Goal: Task Accomplishment & Management: Manage account settings

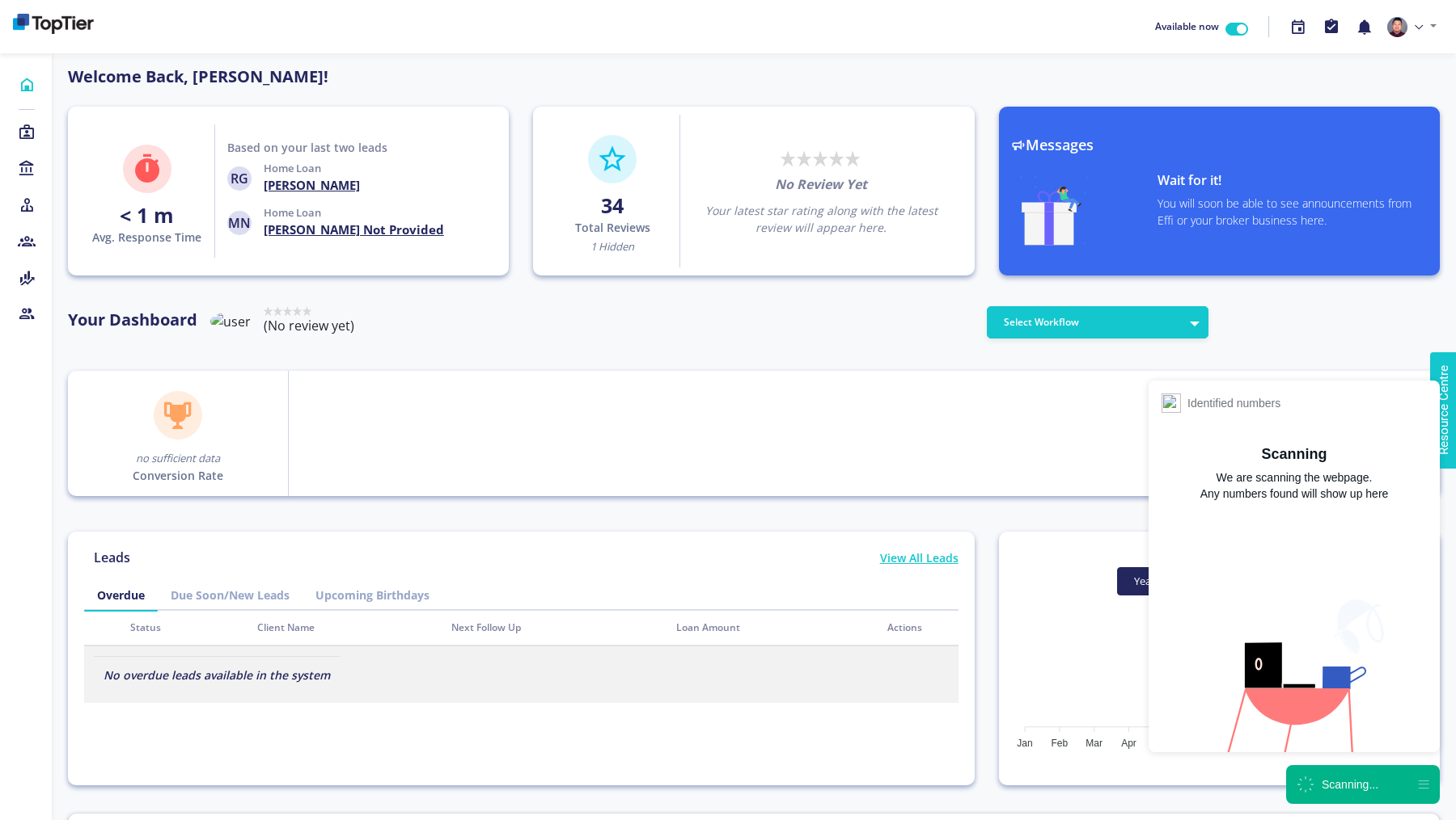
scroll to position [145, 259]
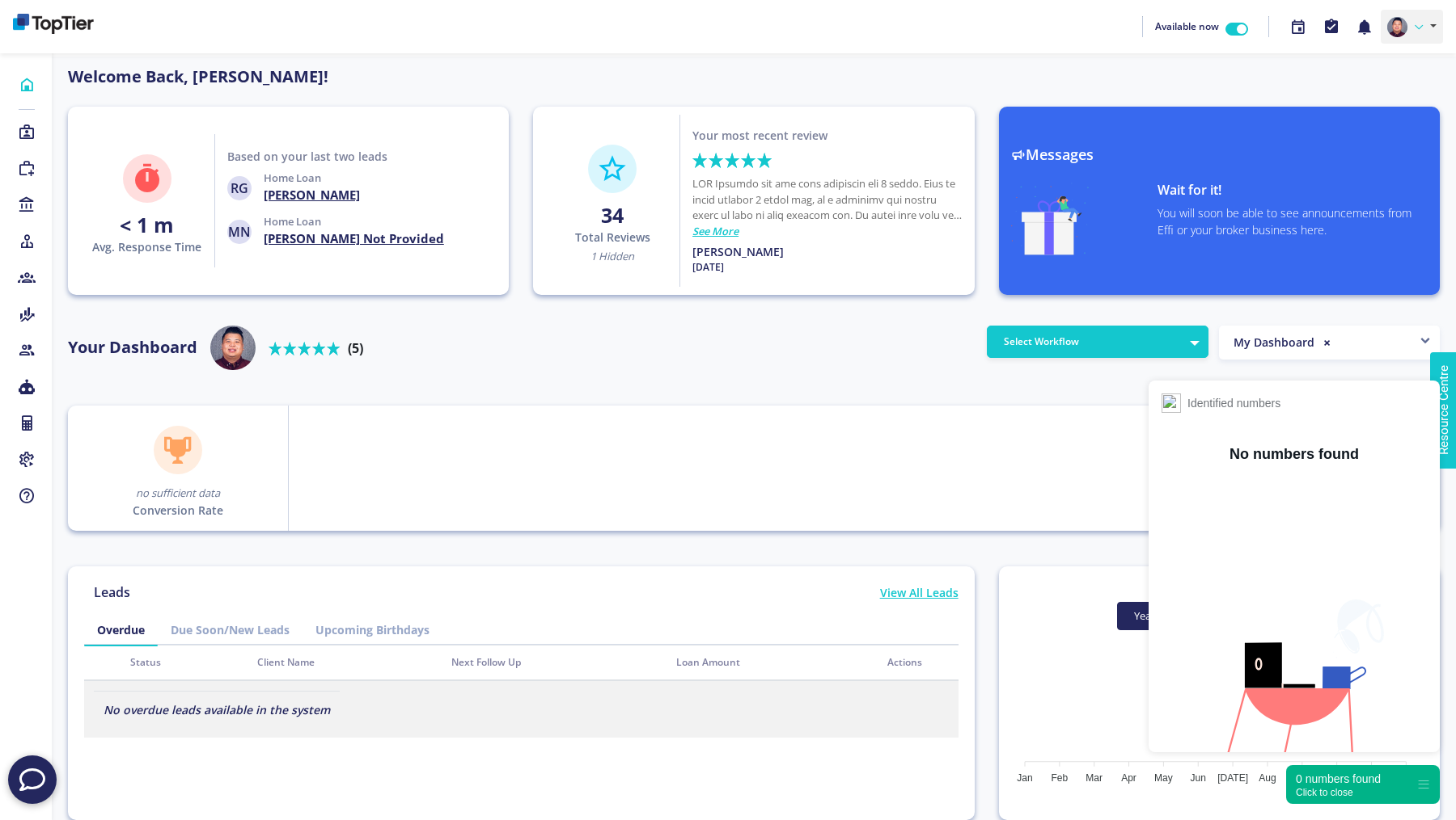
click at [1414, 34] on link at bounding box center [1411, 27] width 62 height 34
click at [1392, 67] on link "Profile" at bounding box center [1378, 65] width 128 height 24
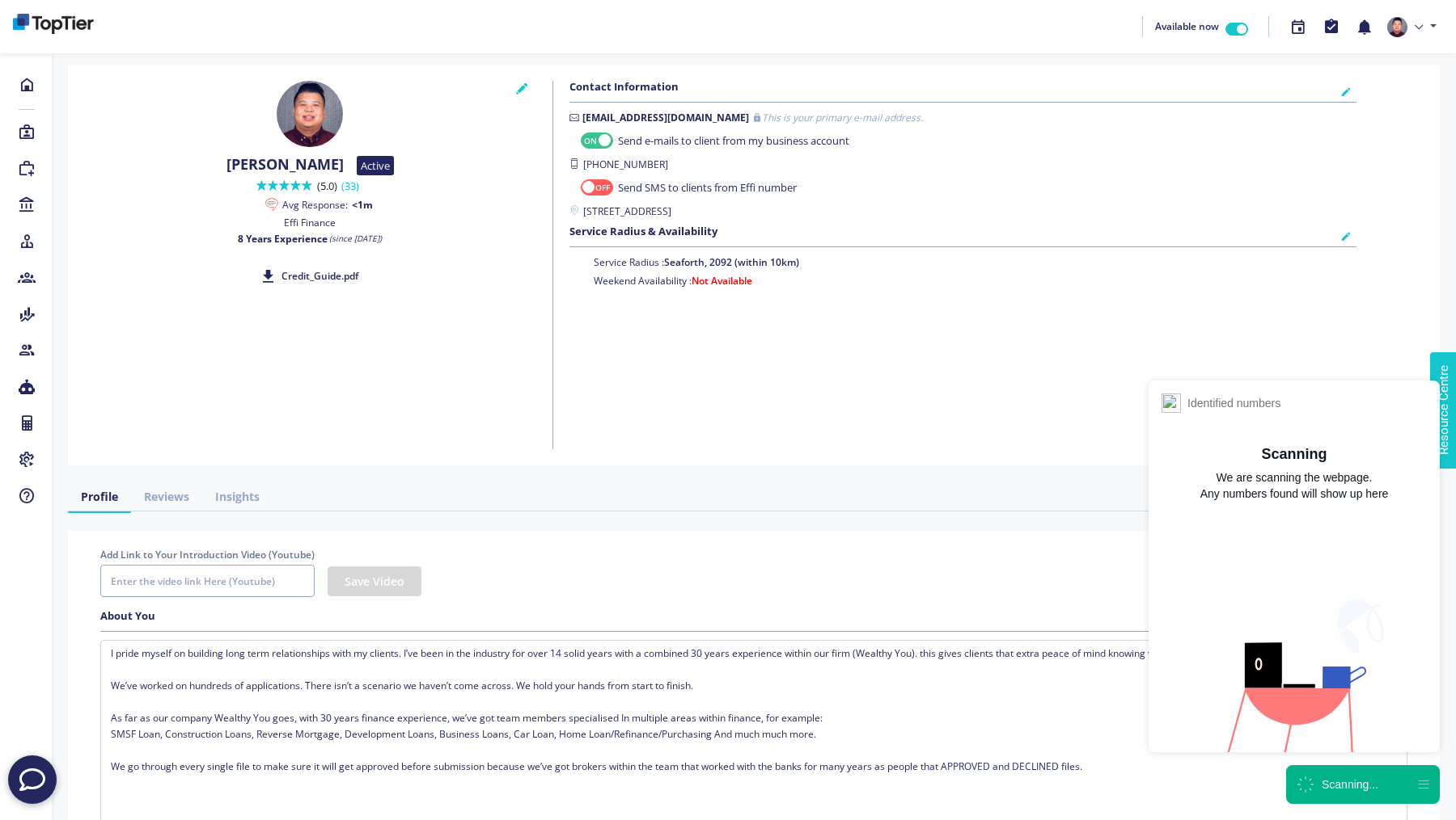
checkbox input "true"
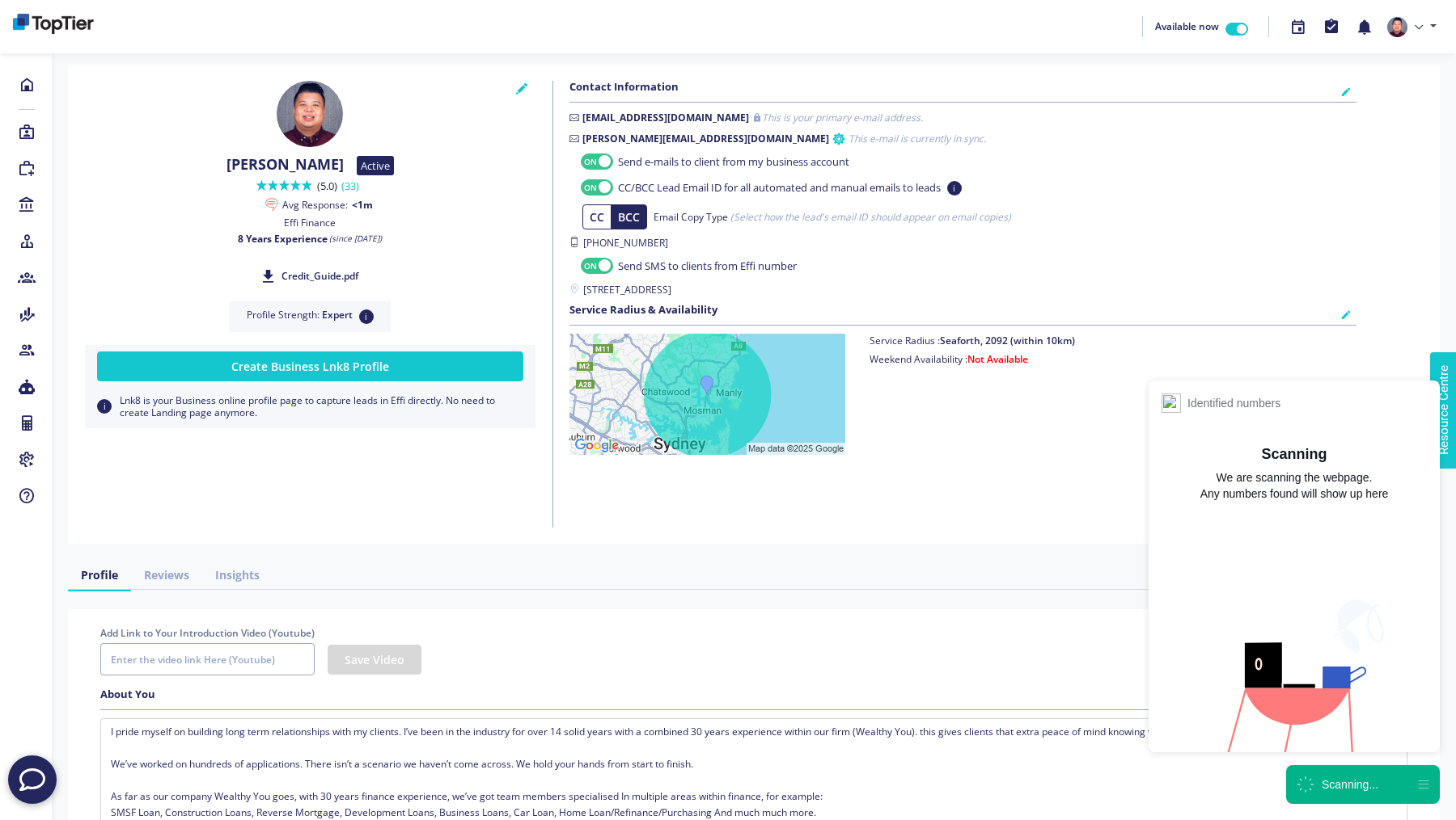
checkbox input "true"
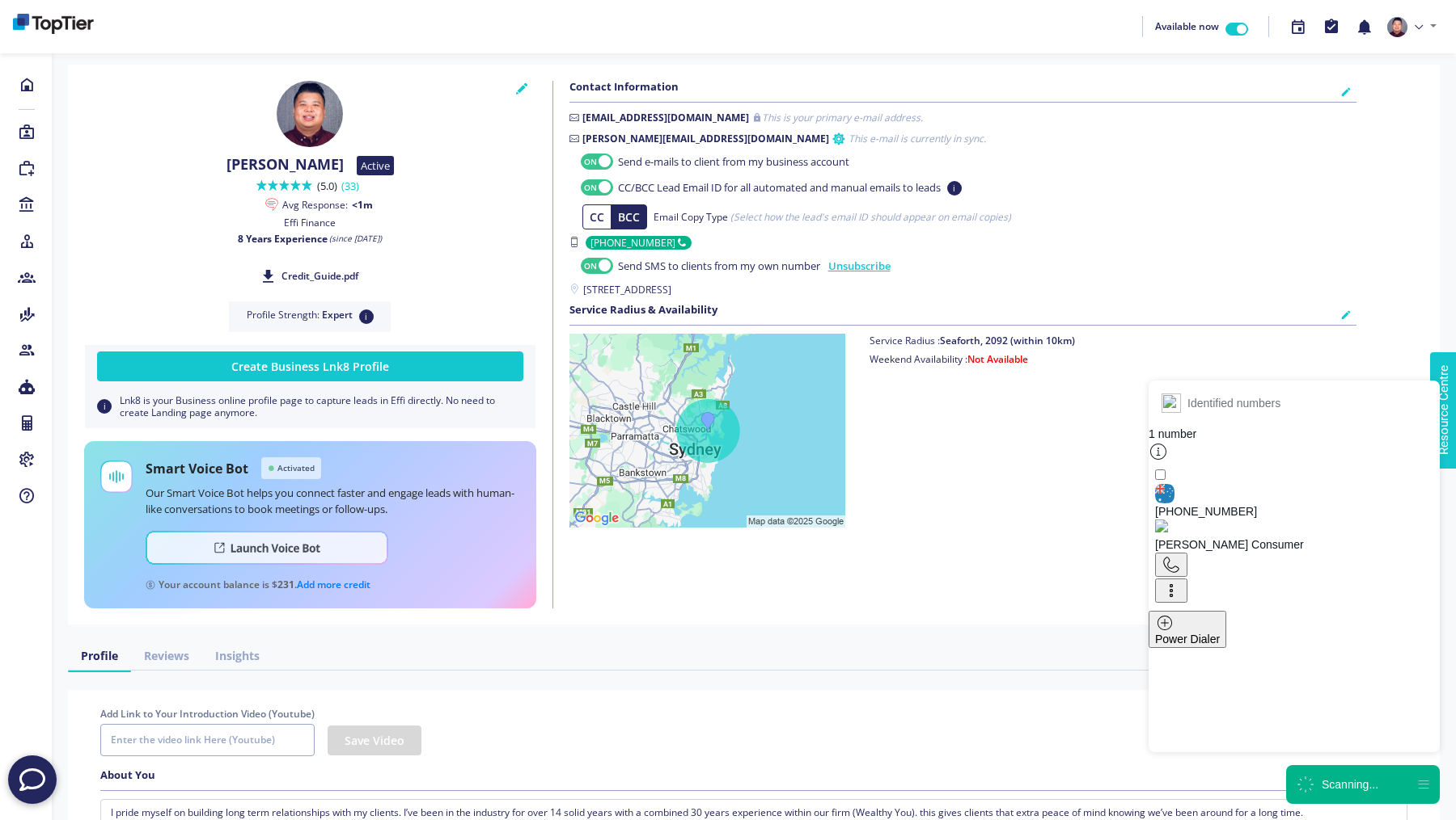
click at [1308, 782] on icon at bounding box center [1305, 785] width 21 height 21
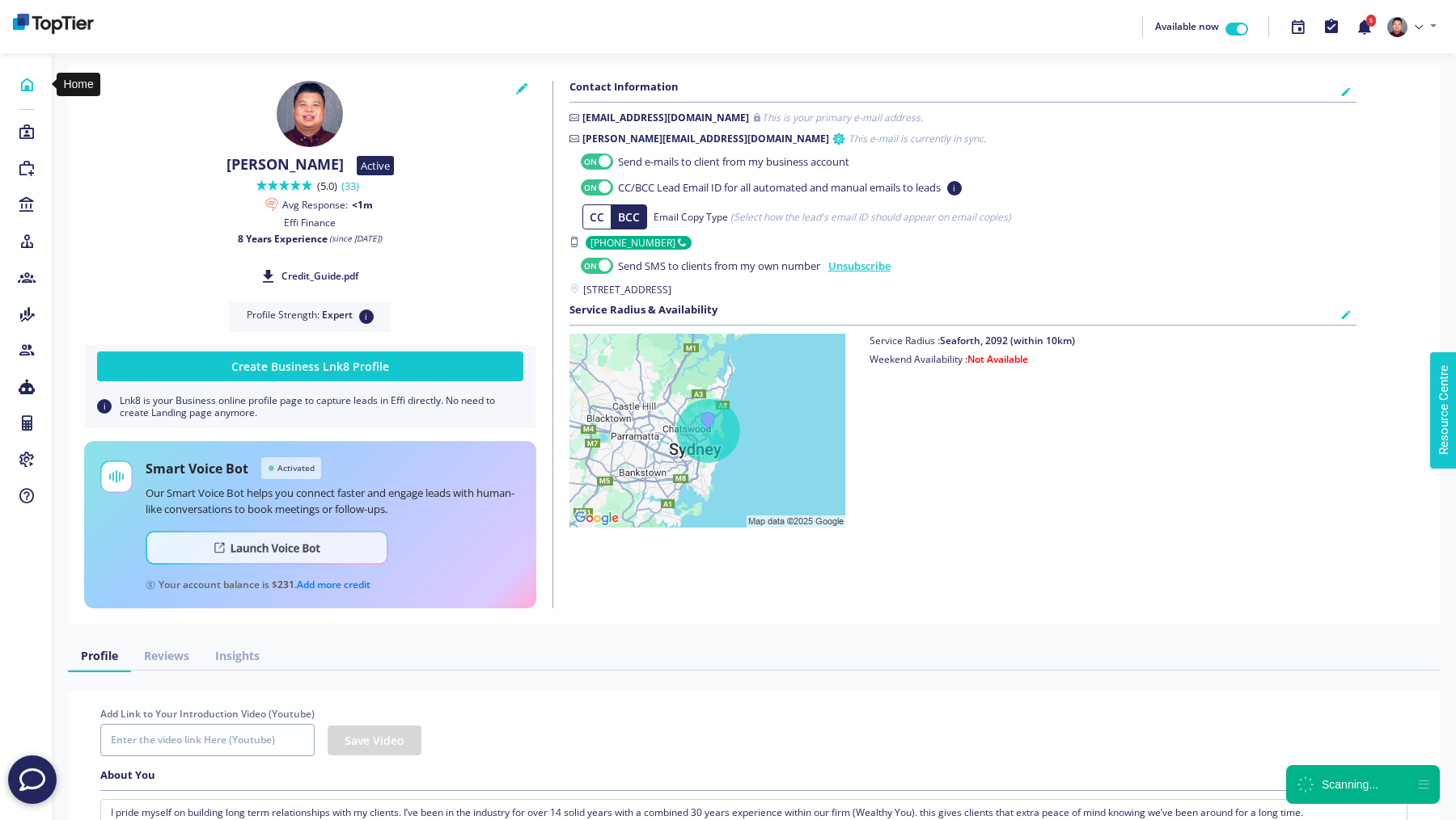
click at [26, 84] on icon at bounding box center [26, 84] width 18 height 16
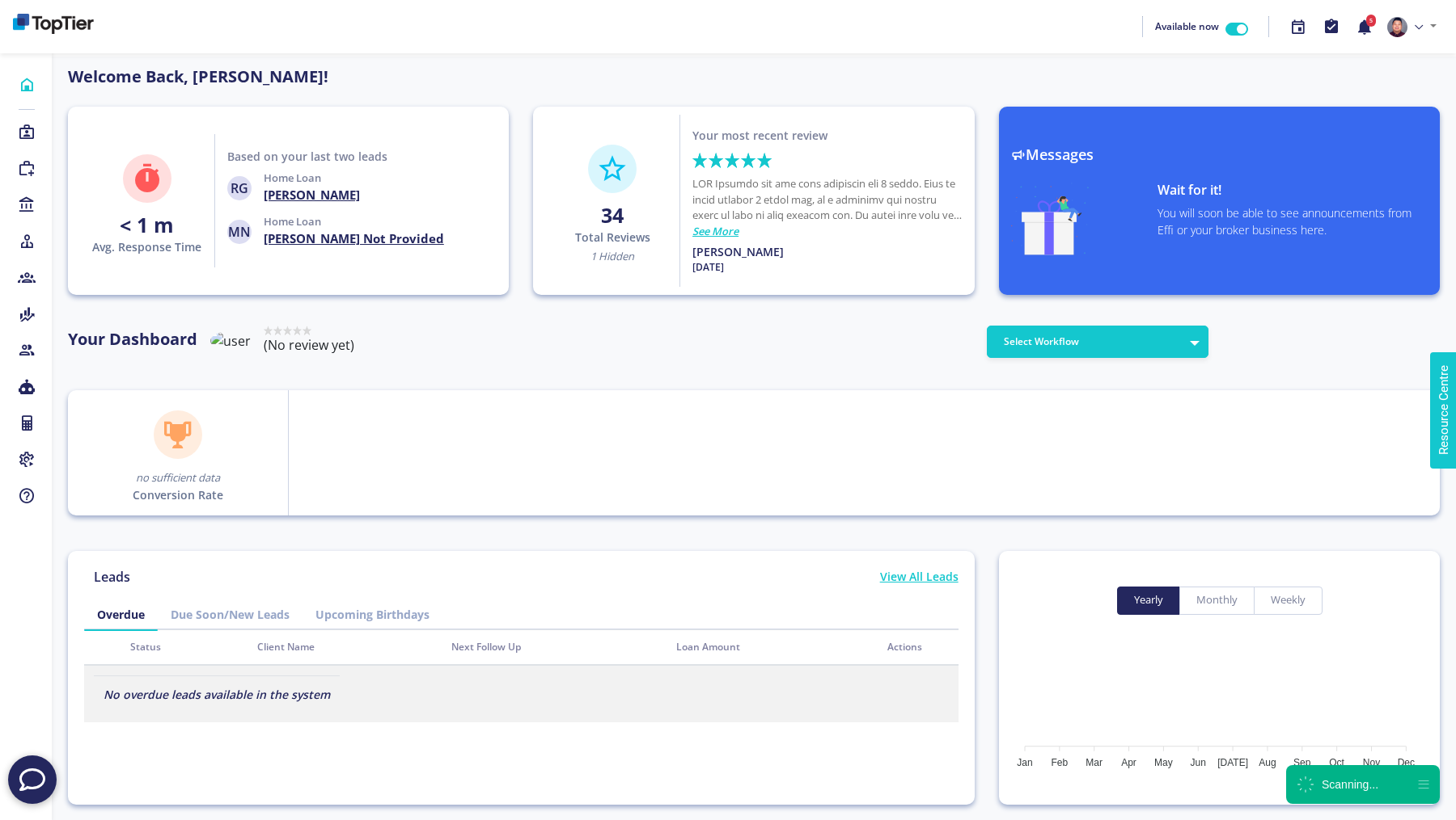
scroll to position [145, 259]
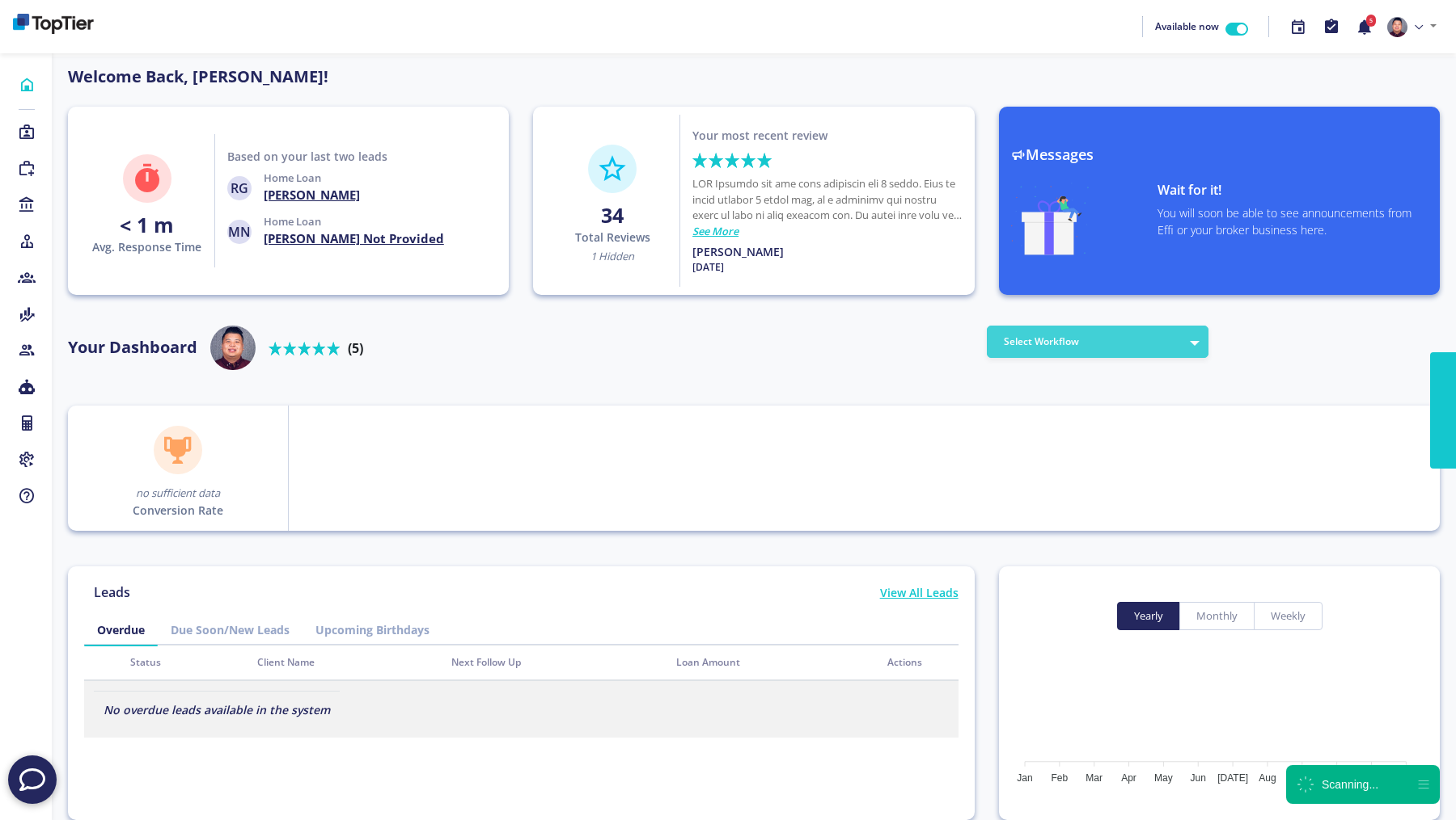
click at [1180, 344] on button "Select Workflow" at bounding box center [1098, 342] width 222 height 32
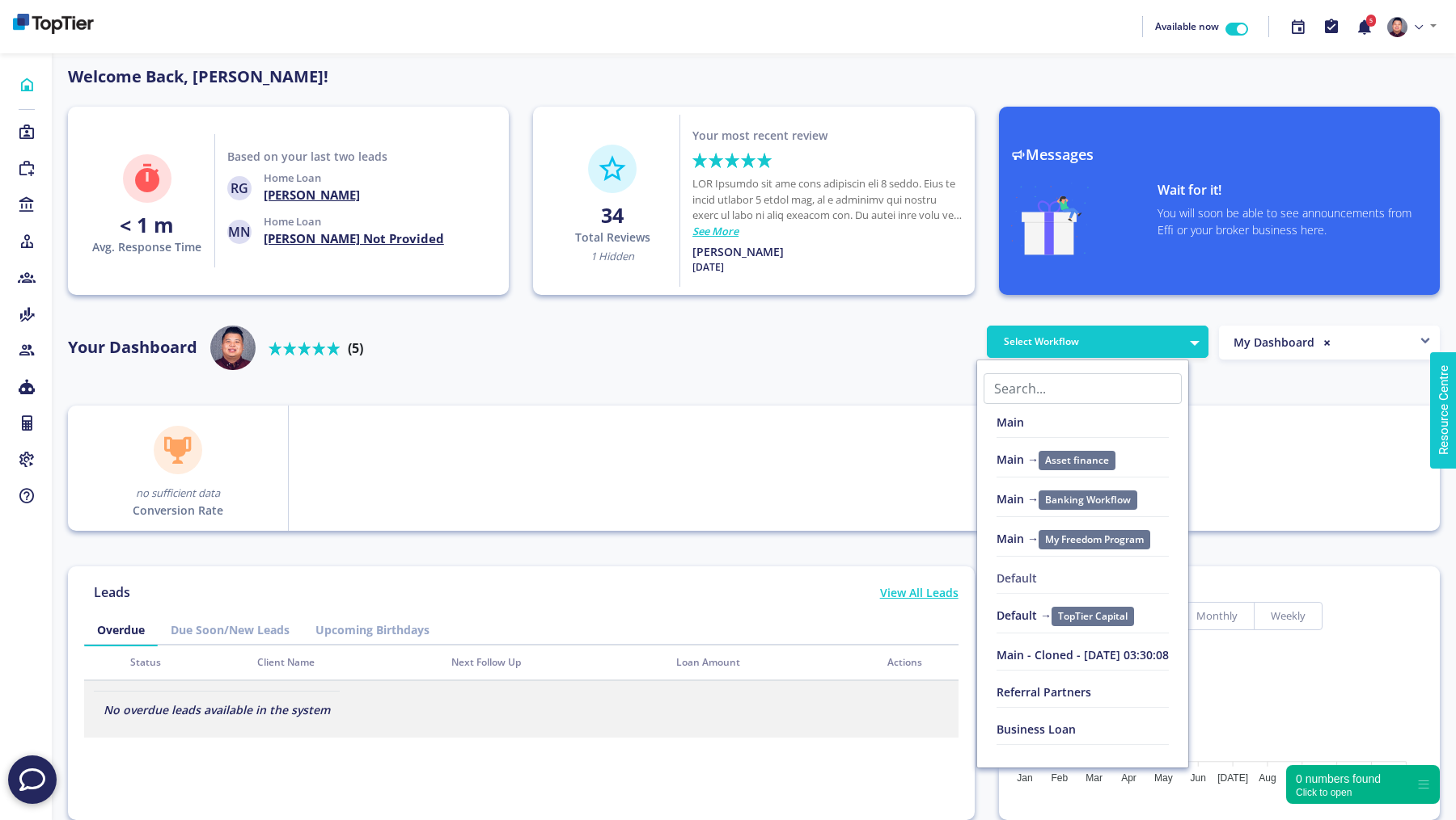
click at [1021, 576] on link "Default" at bounding box center [1082, 582] width 172 height 24
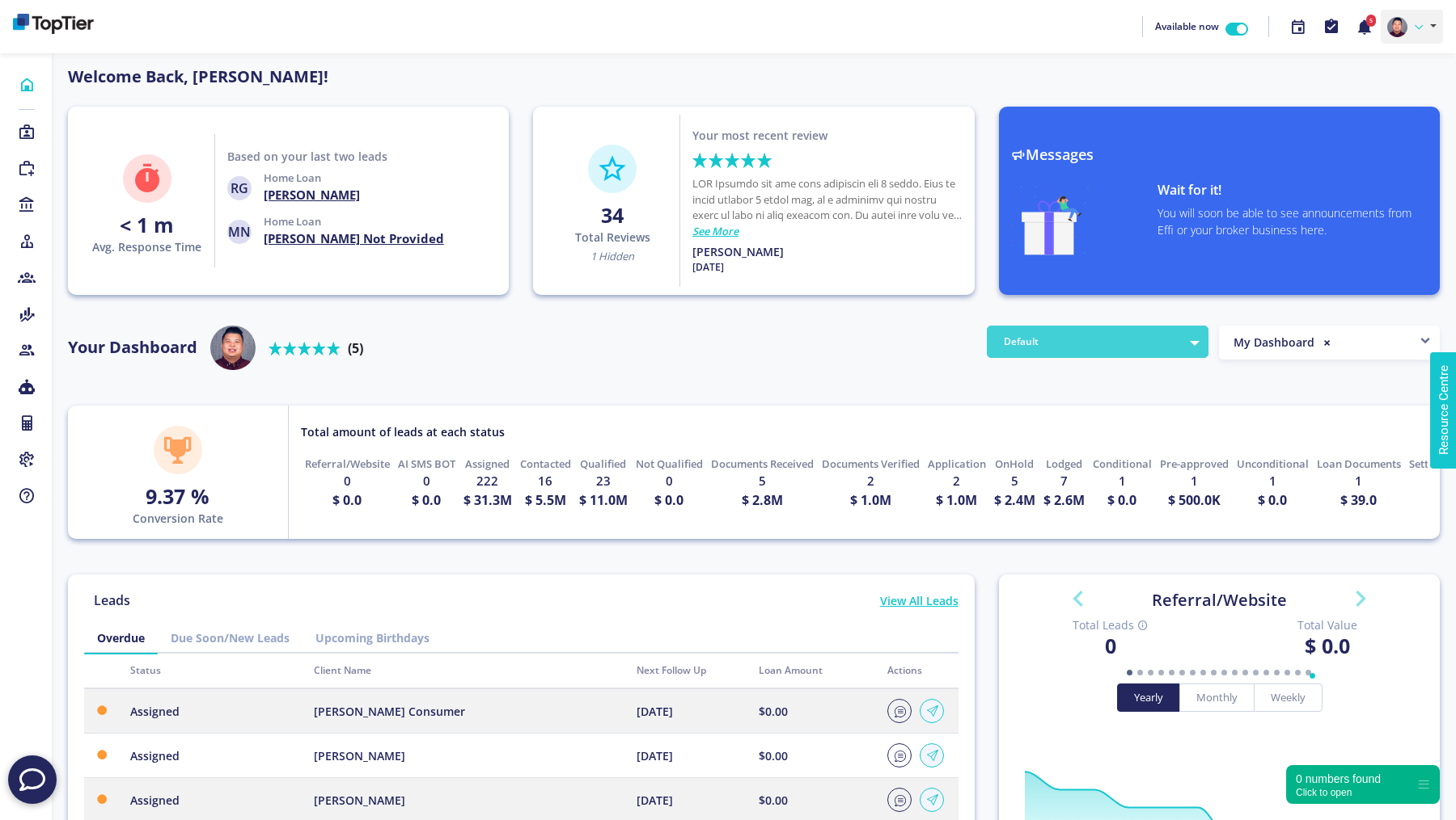
click at [1411, 30] on link at bounding box center [1411, 27] width 62 height 34
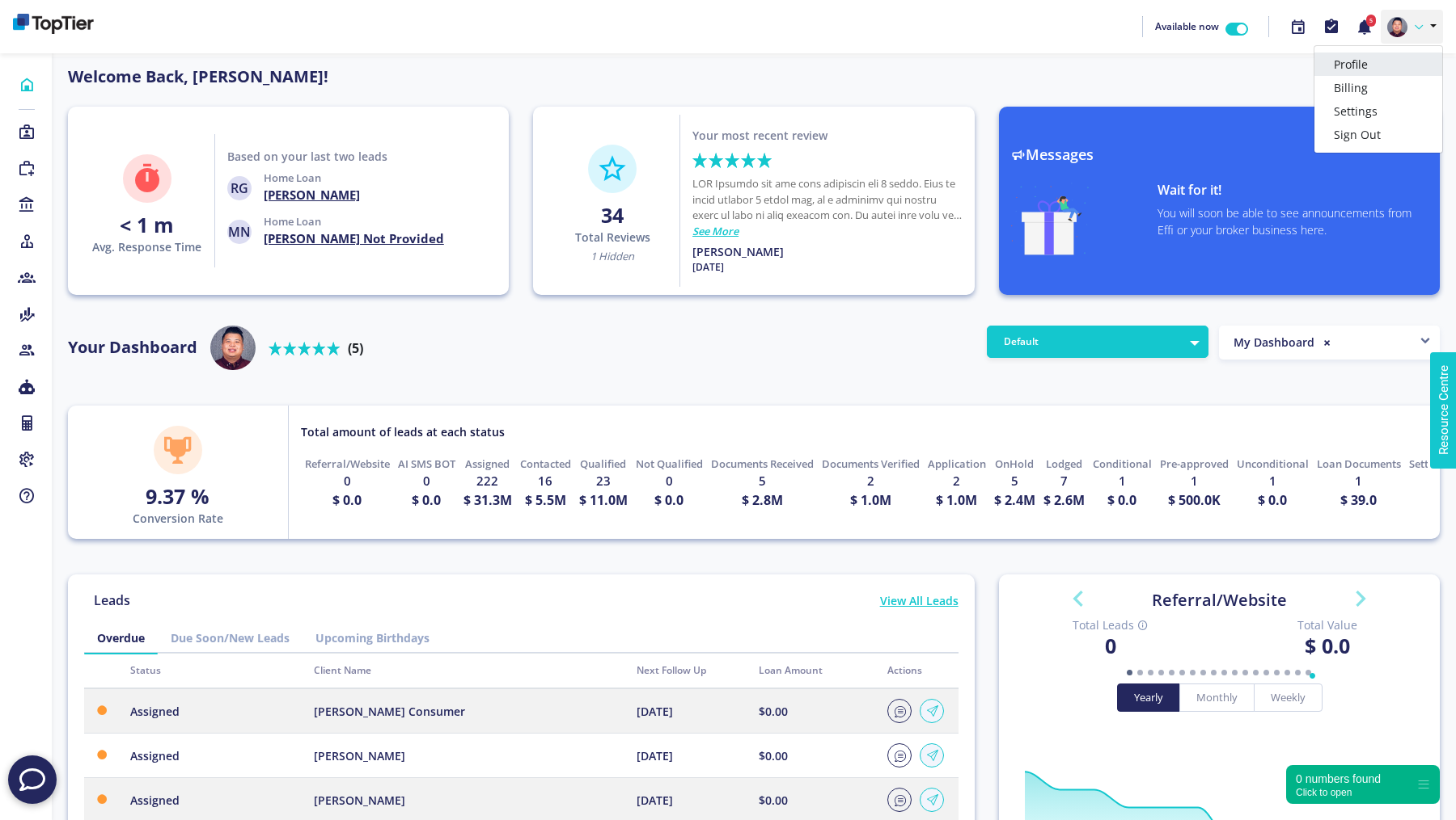
click at [1363, 70] on link "Profile" at bounding box center [1378, 65] width 128 height 24
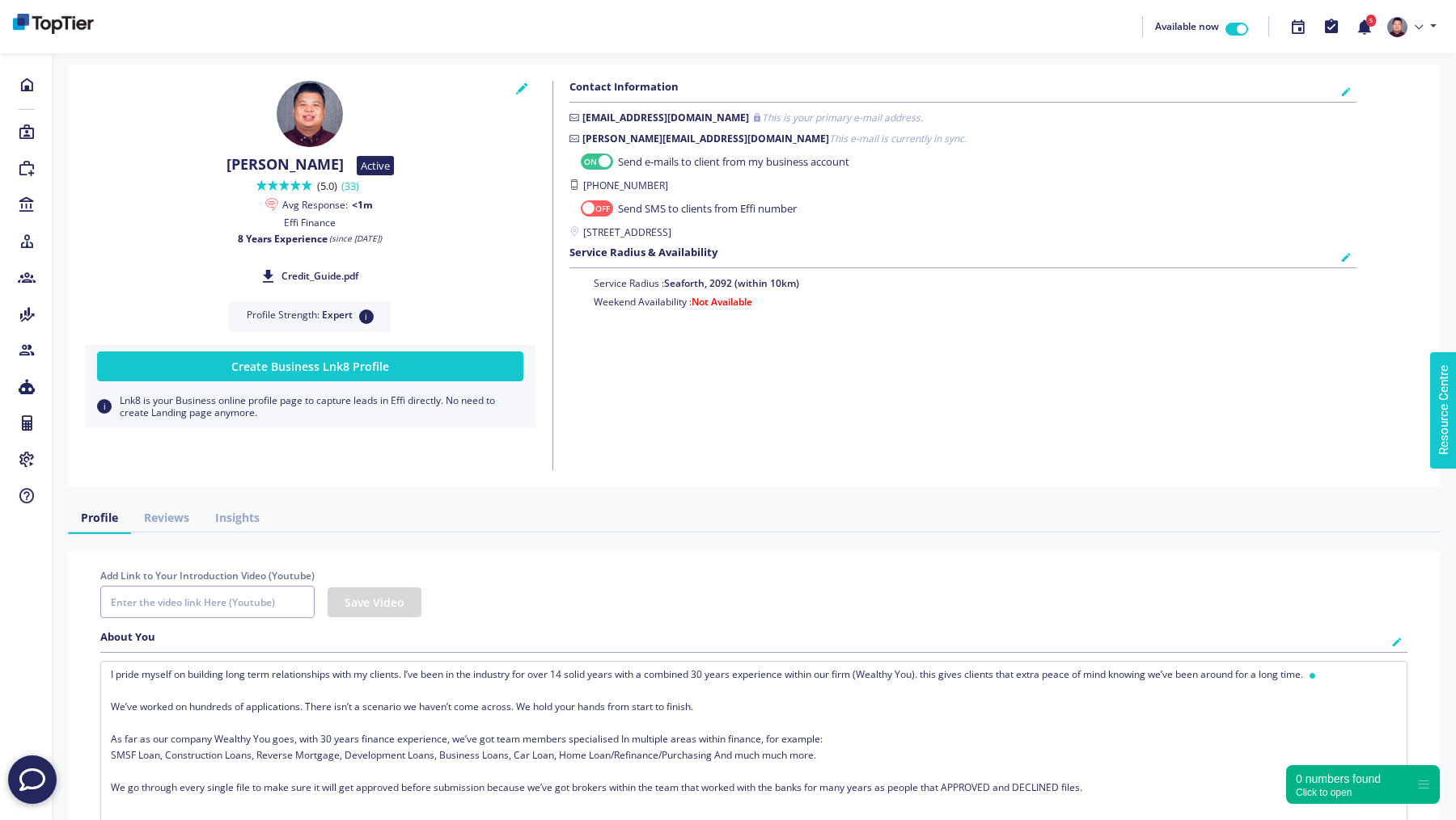
checkbox input "true"
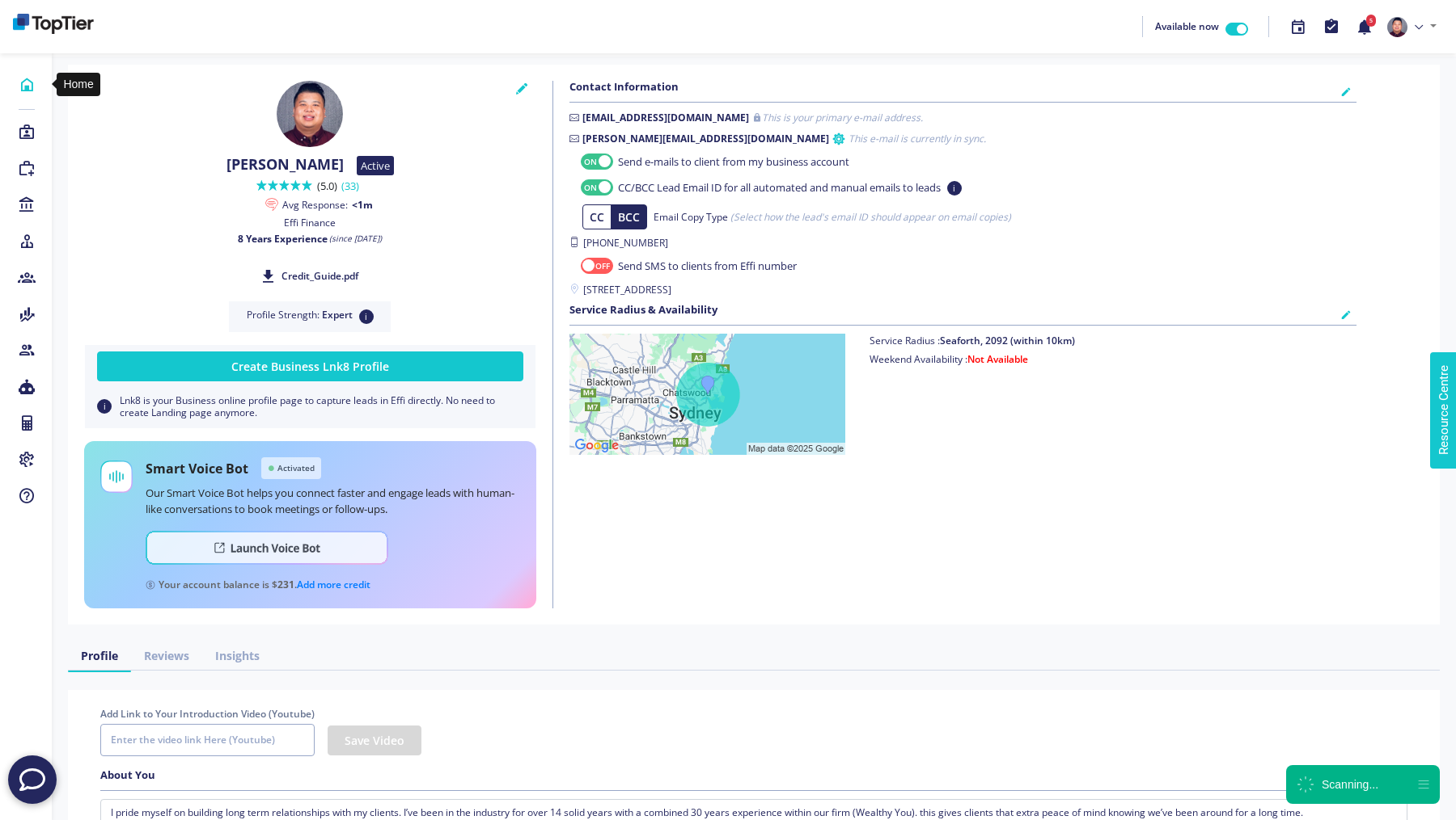
click at [15, 86] on link "Home" at bounding box center [26, 85] width 52 height 24
checkbox input "true"
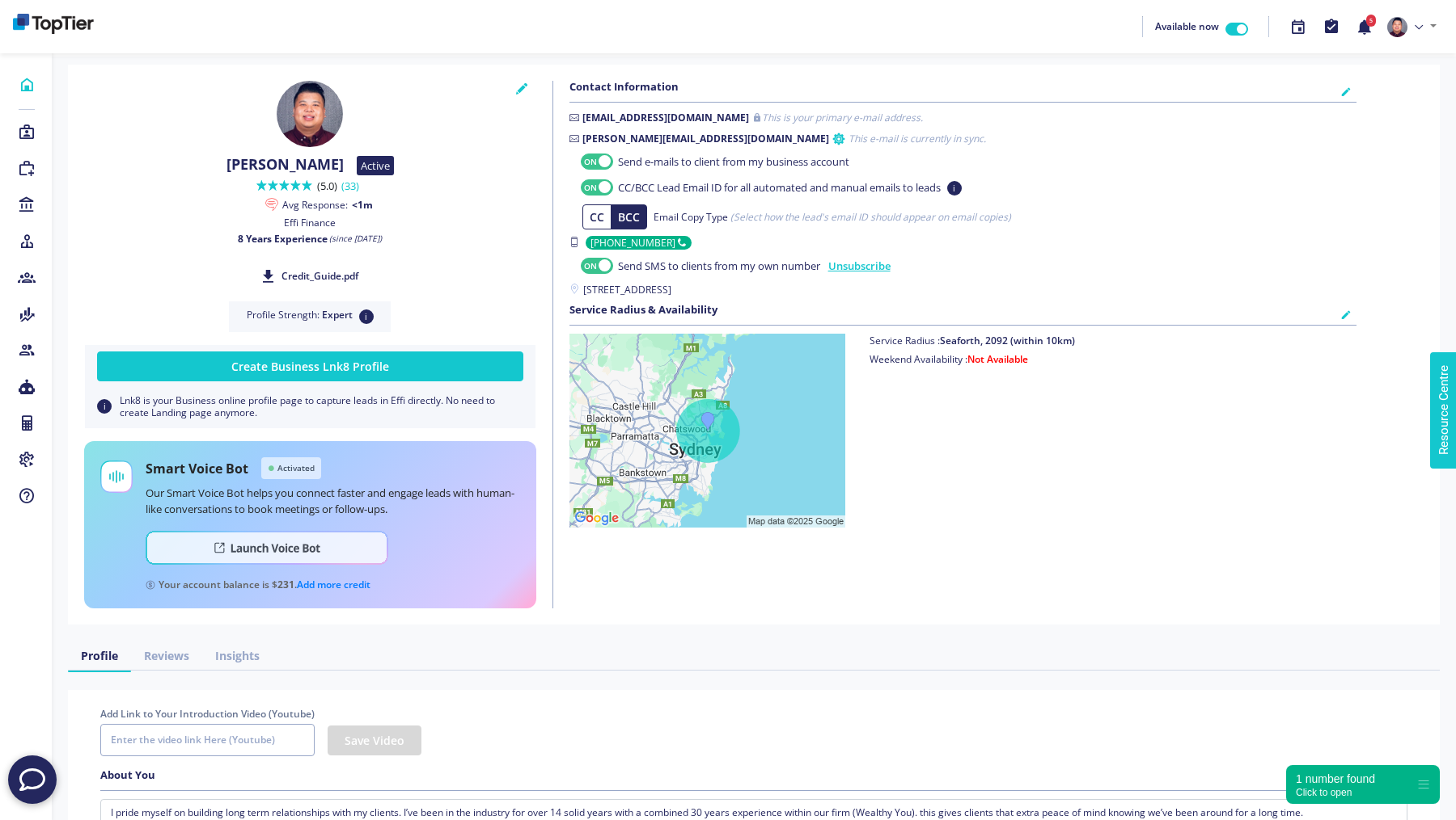
click at [30, 92] on icon at bounding box center [26, 84] width 18 height 16
click at [27, 87] on icon at bounding box center [26, 84] width 18 height 16
click at [31, 126] on icon at bounding box center [26, 132] width 18 height 16
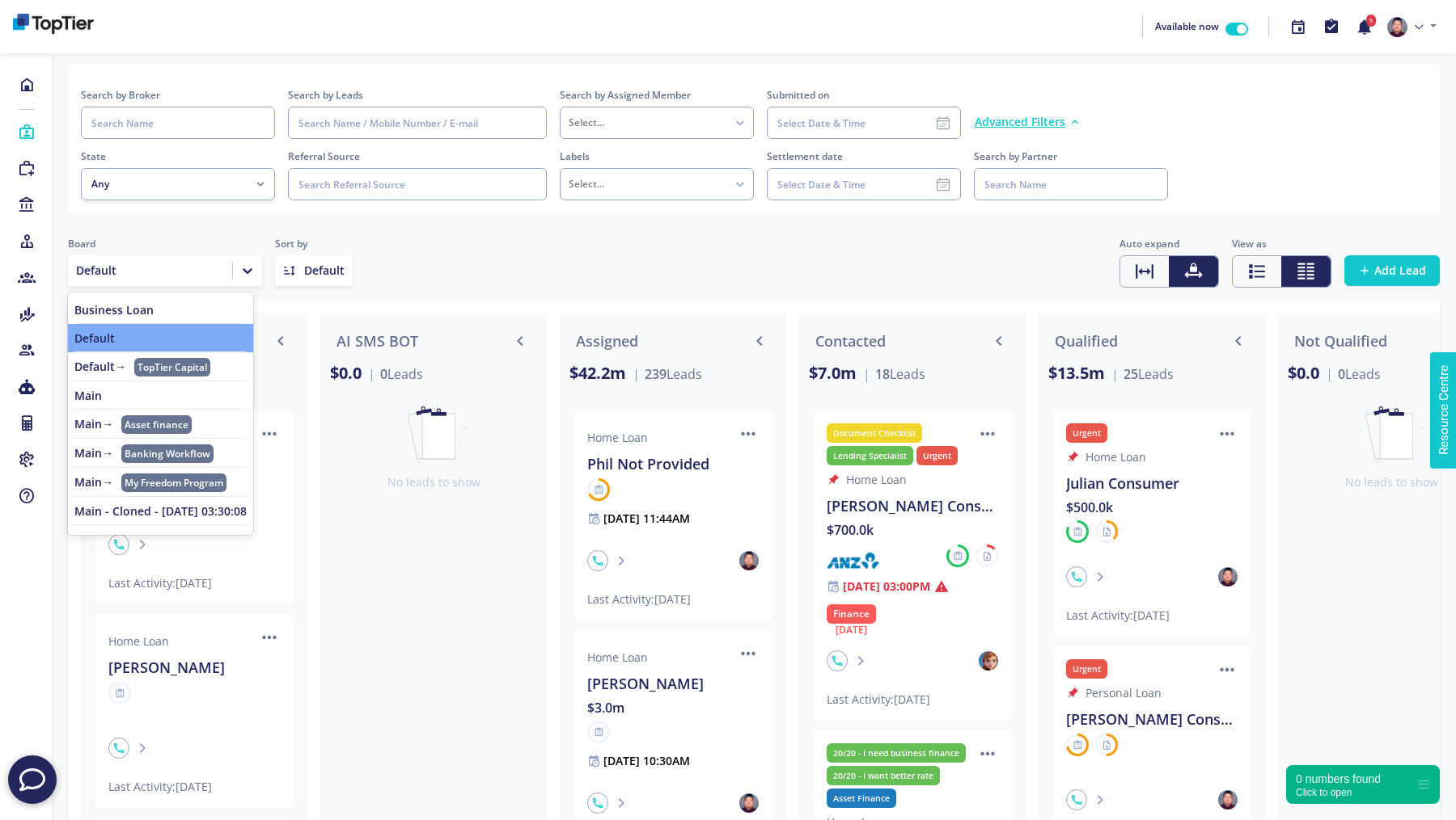
click at [246, 274] on icon at bounding box center [247, 271] width 16 height 16
click at [198, 366] on span "TopTier Capital" at bounding box center [172, 367] width 76 height 18
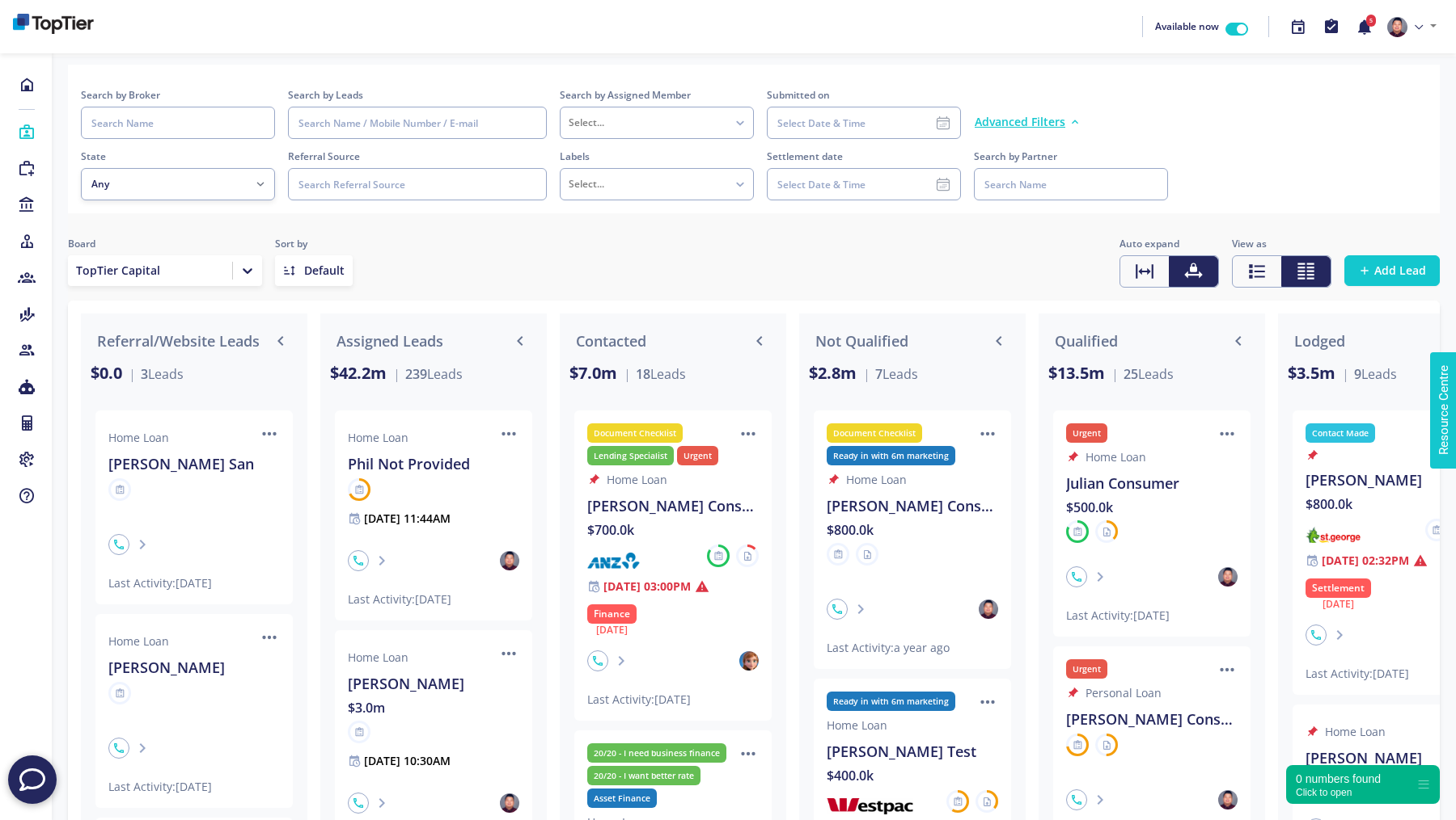
click at [251, 276] on icon at bounding box center [247, 271] width 16 height 16
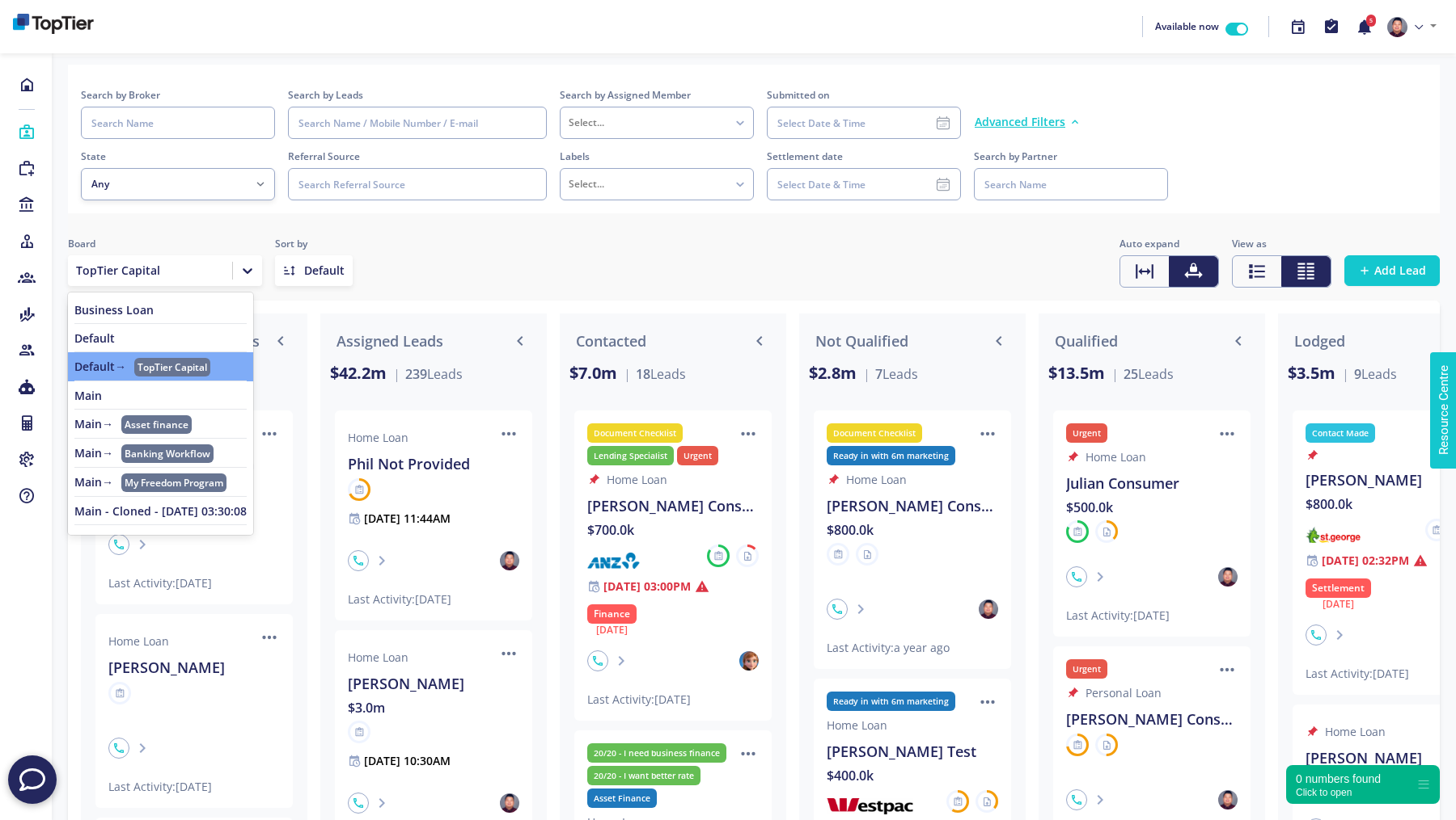
click at [154, 393] on link "Main" at bounding box center [161, 396] width 172 height 13
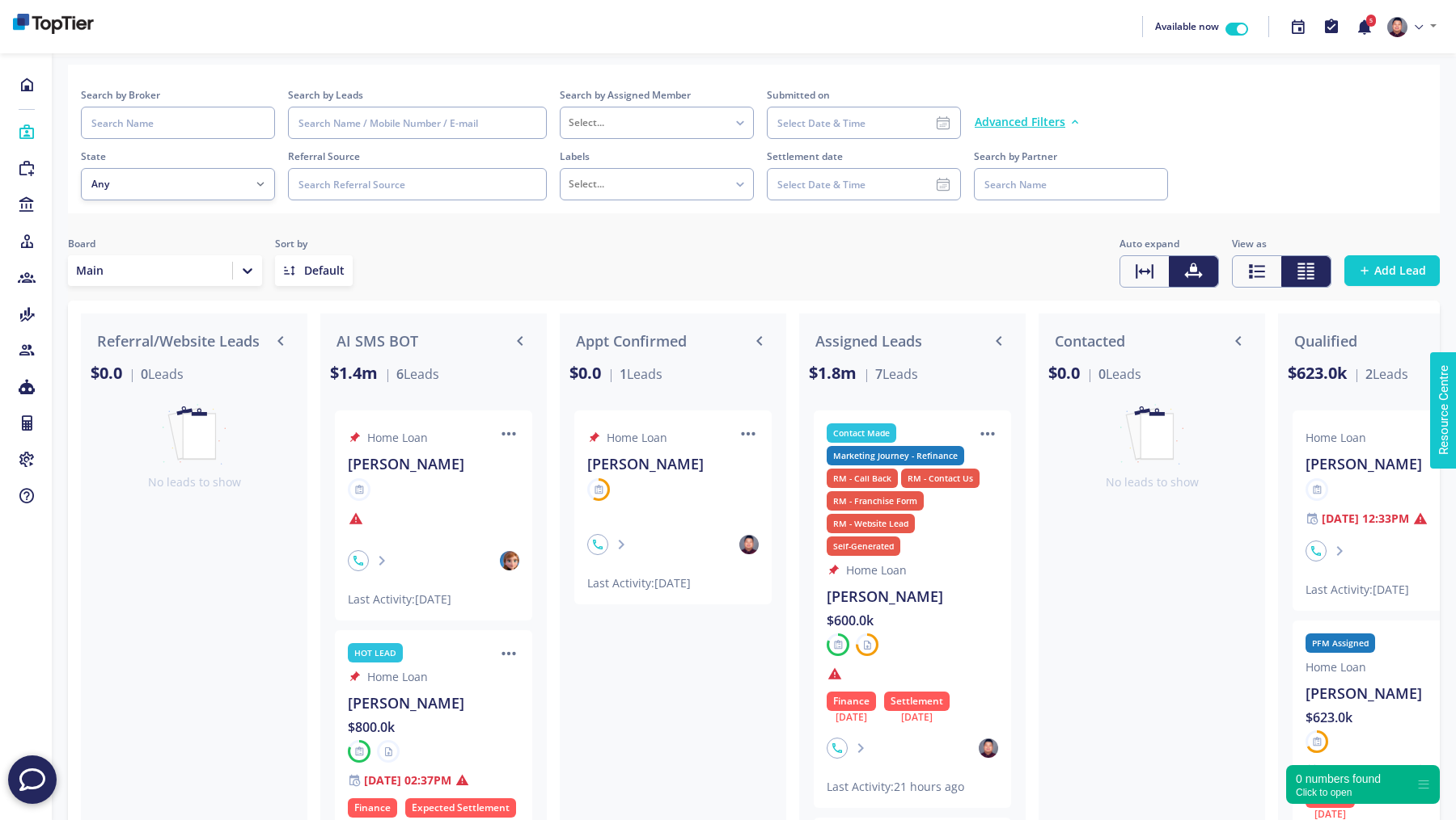
click at [252, 274] on icon at bounding box center [247, 271] width 16 height 16
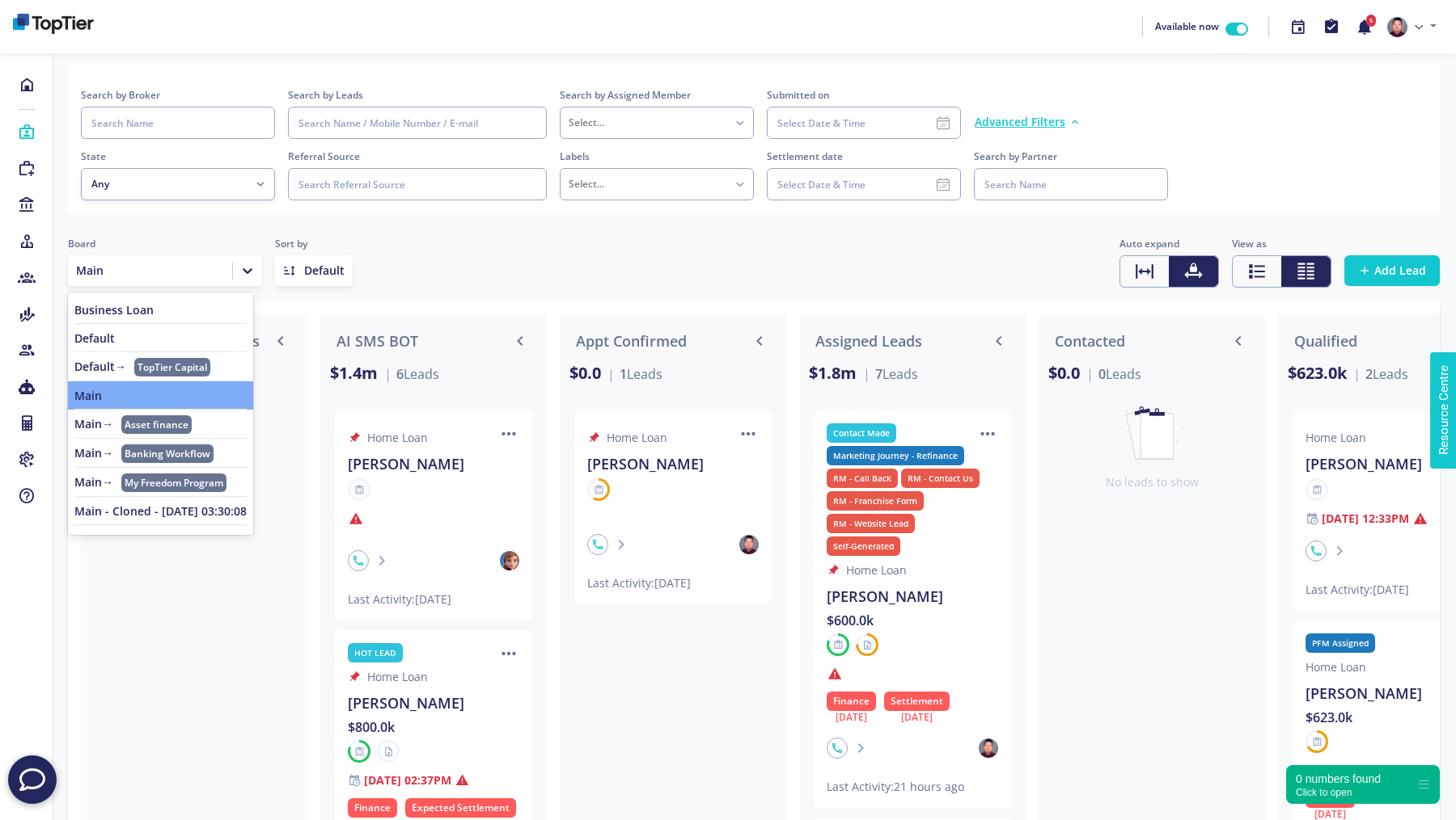
click at [141, 336] on link "Default" at bounding box center [161, 338] width 172 height 13
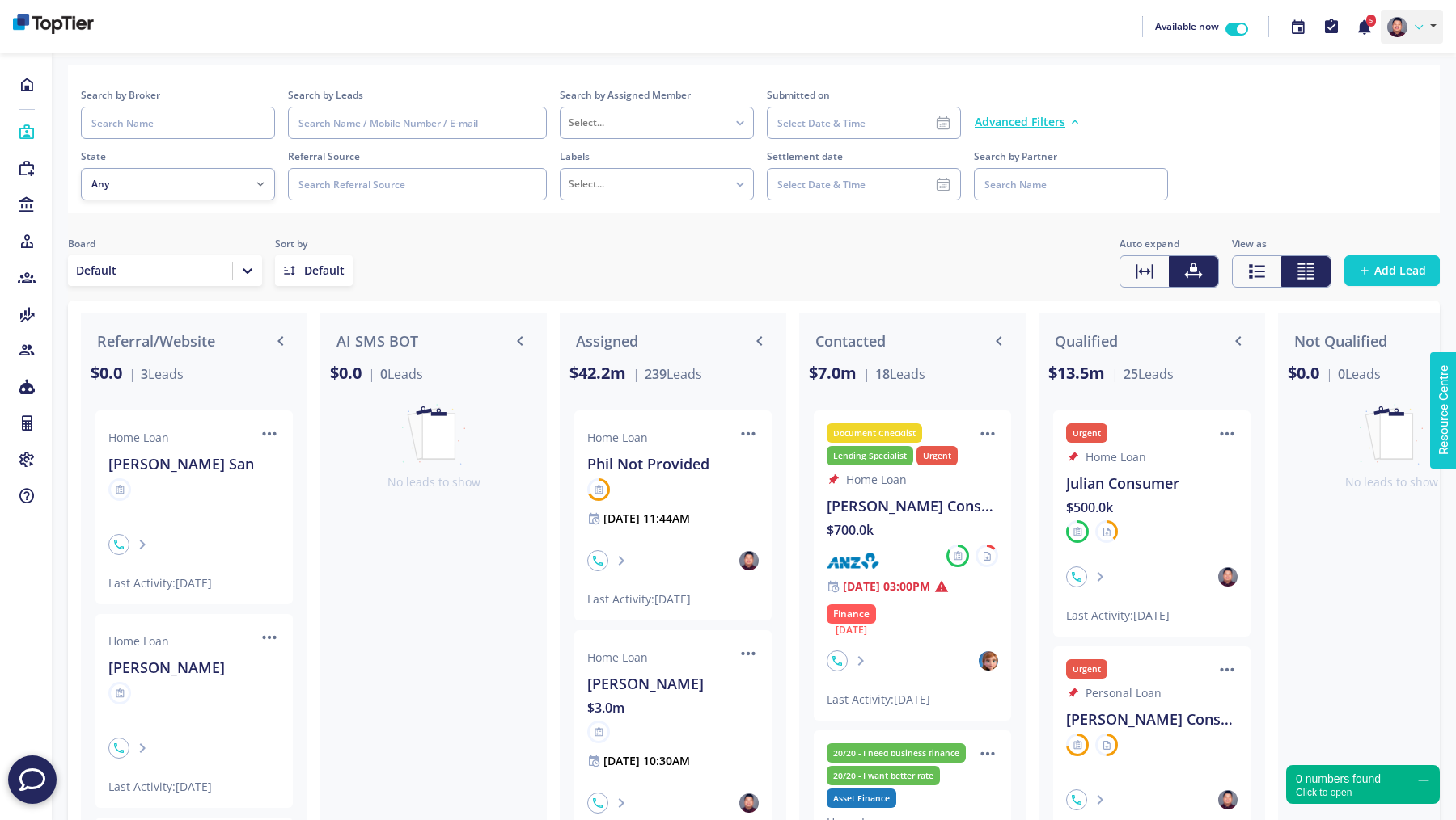
click at [1420, 34] on link at bounding box center [1411, 27] width 62 height 34
click at [1369, 107] on link "Settings" at bounding box center [1378, 111] width 128 height 24
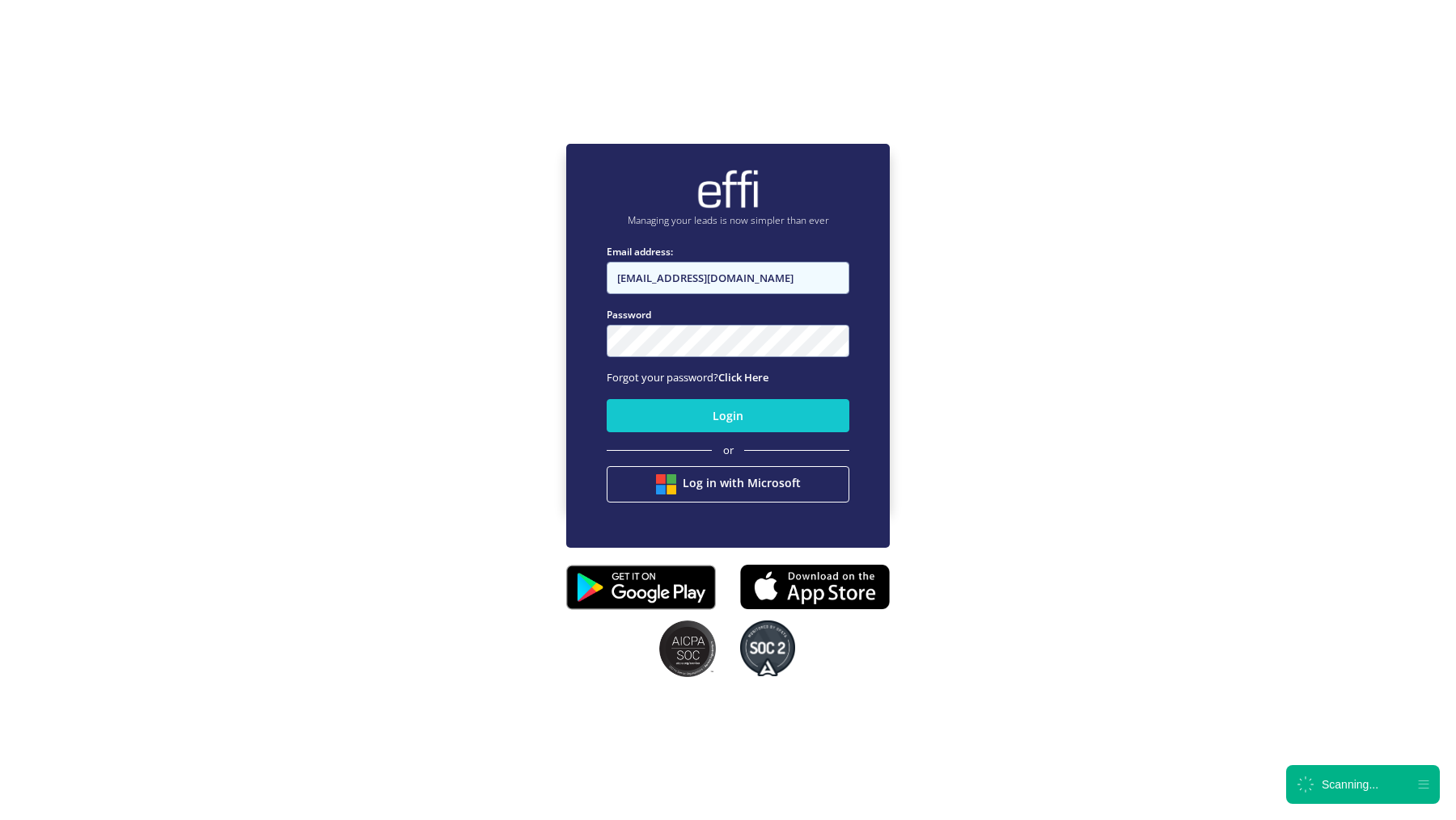
click at [701, 284] on input "andy.t+1@effi.com.au" at bounding box center [727, 278] width 243 height 32
type input "admin+reserved@effi.com.au"
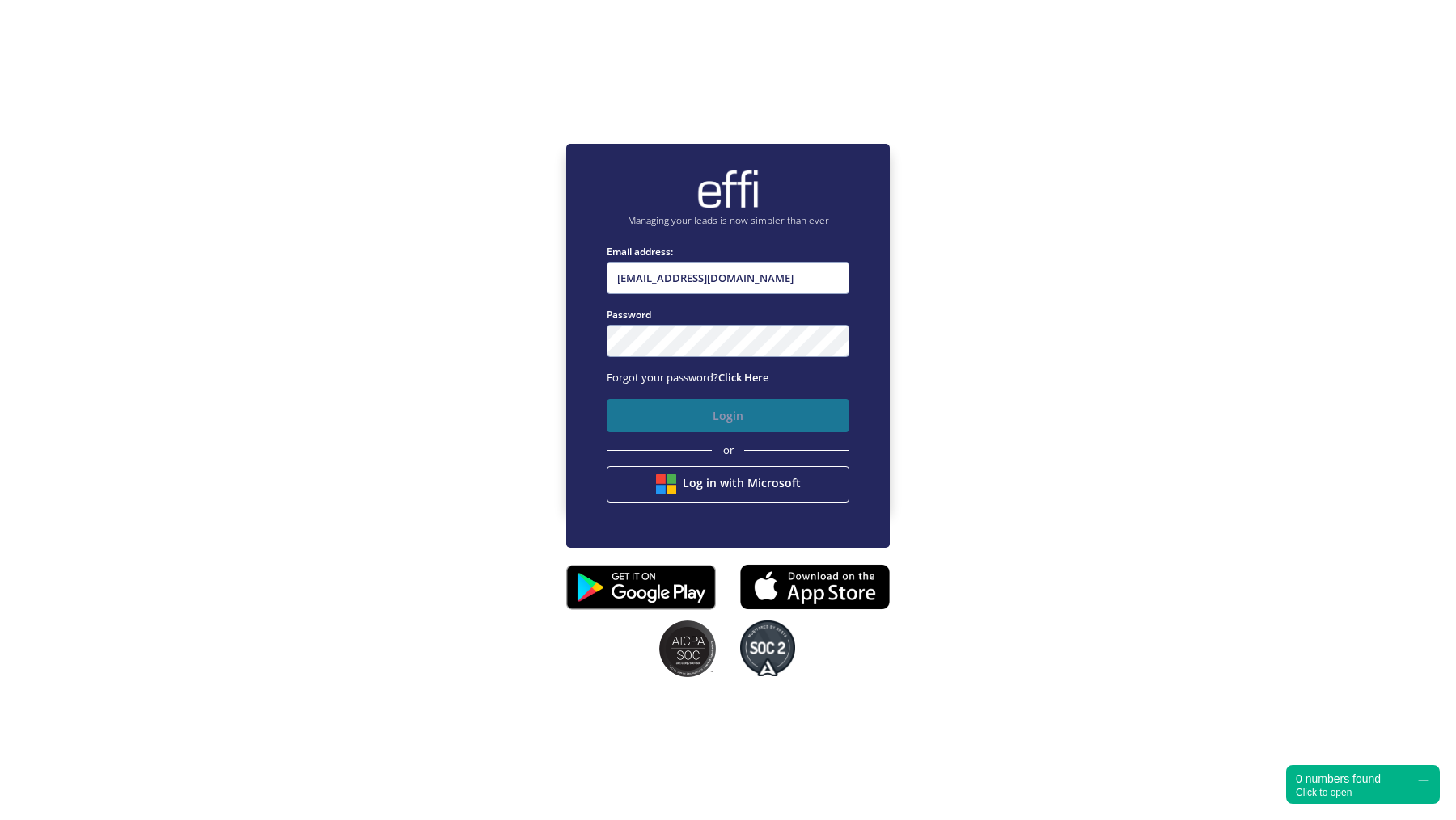
click at [630, 415] on button "Login" at bounding box center [727, 415] width 243 height 33
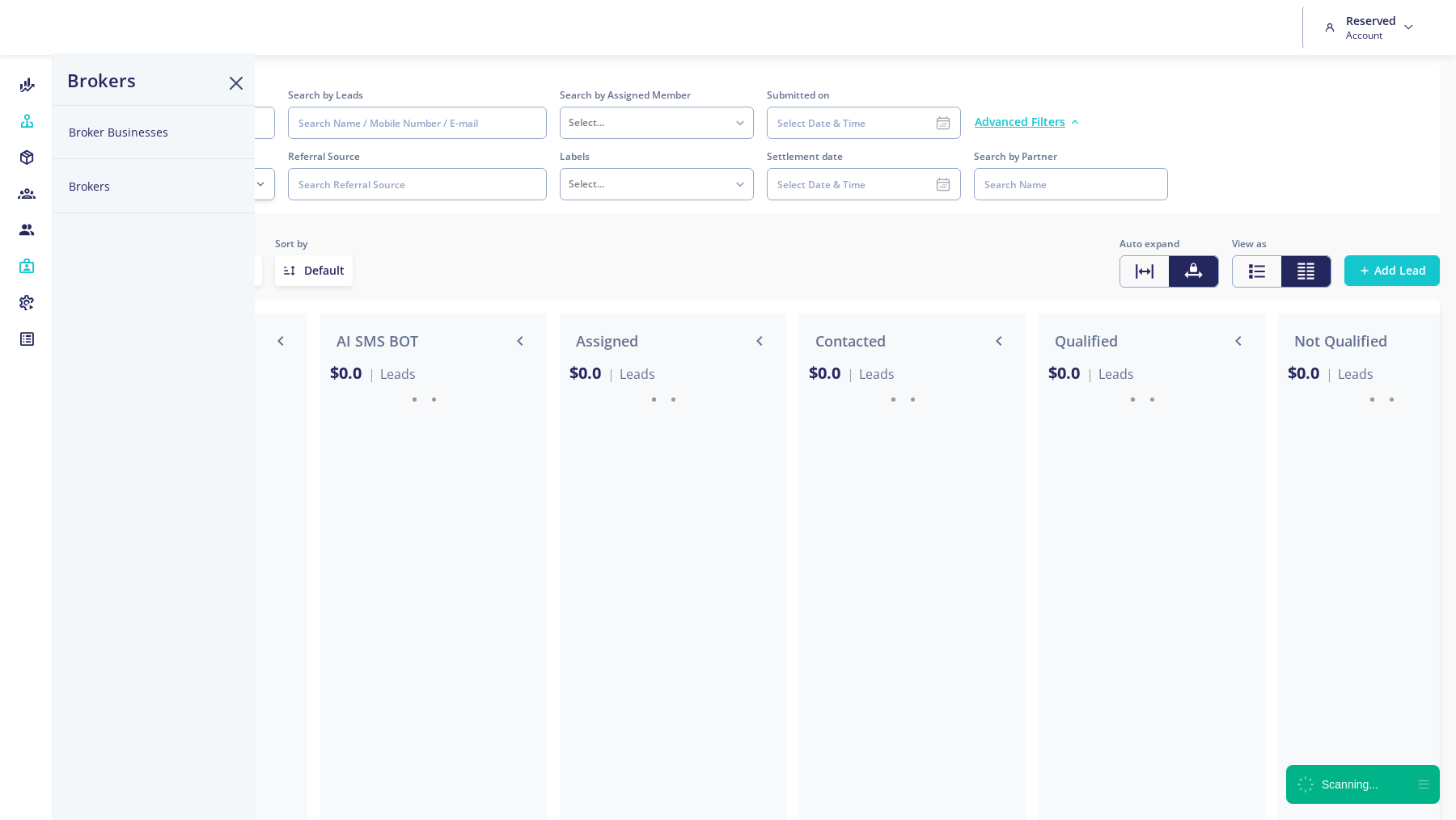
click at [78, 181] on button "Brokers" at bounding box center [154, 187] width 202 height 54
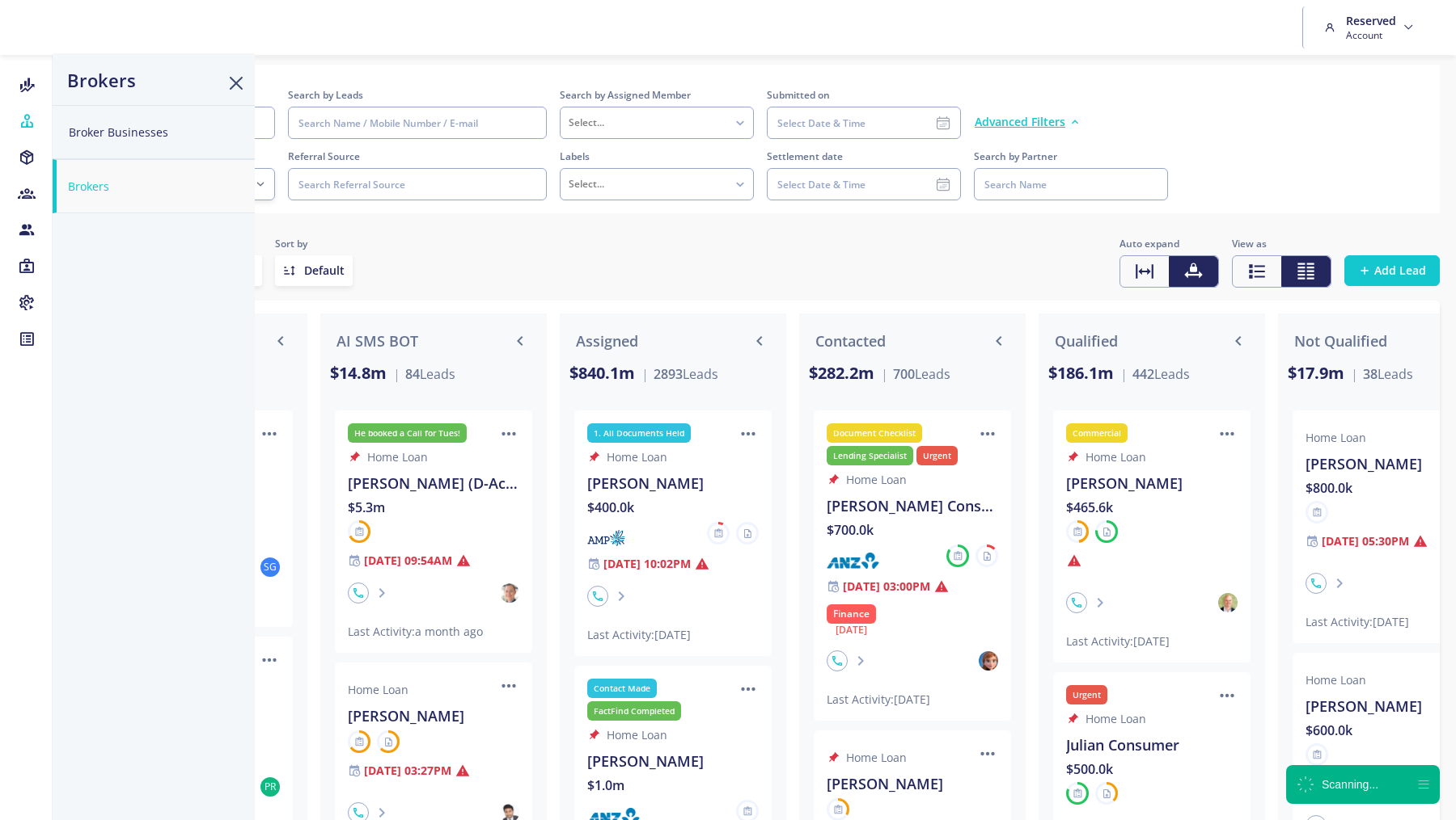
select select
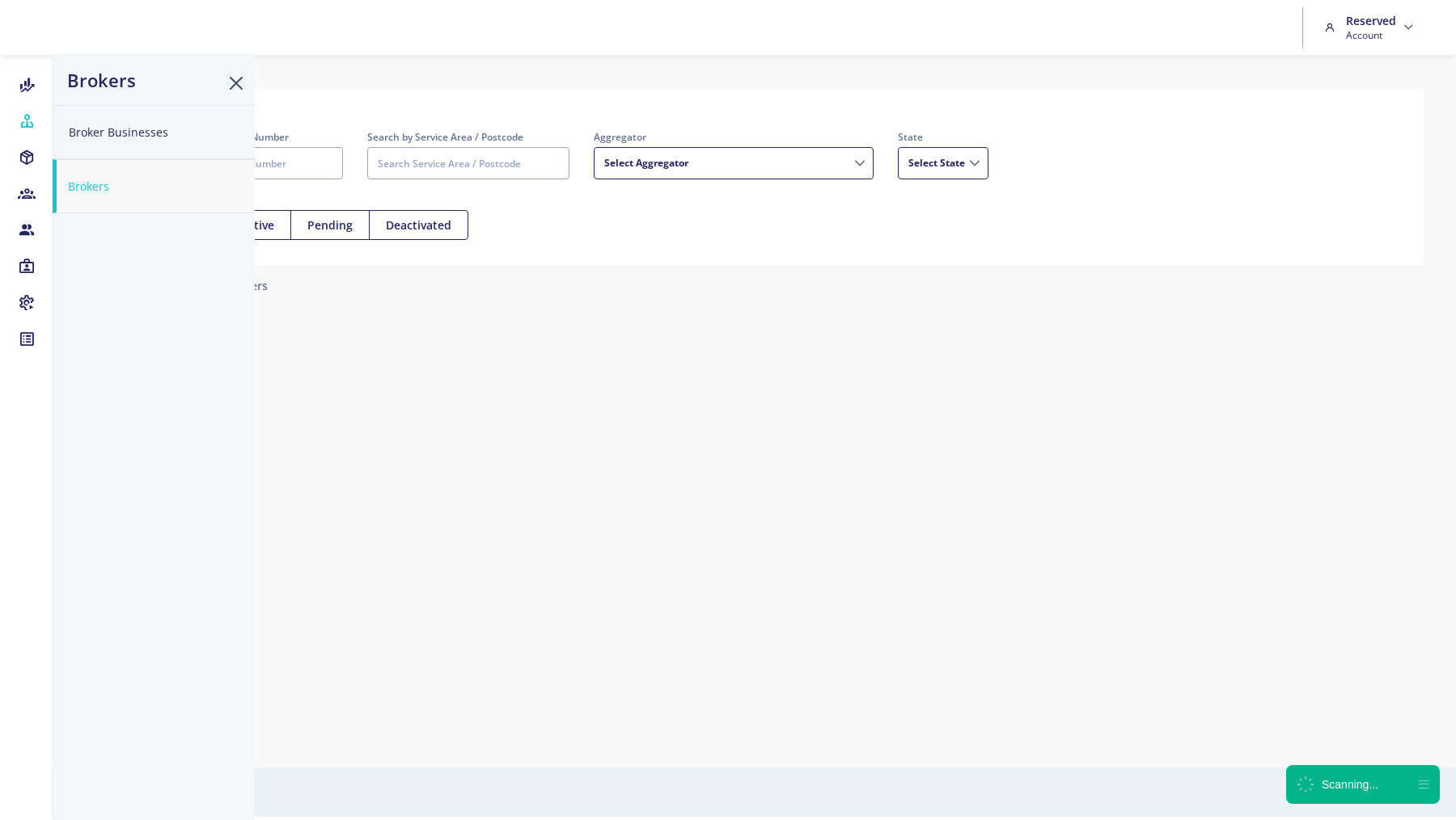
click at [101, 187] on button "Brokers" at bounding box center [154, 187] width 202 height 54
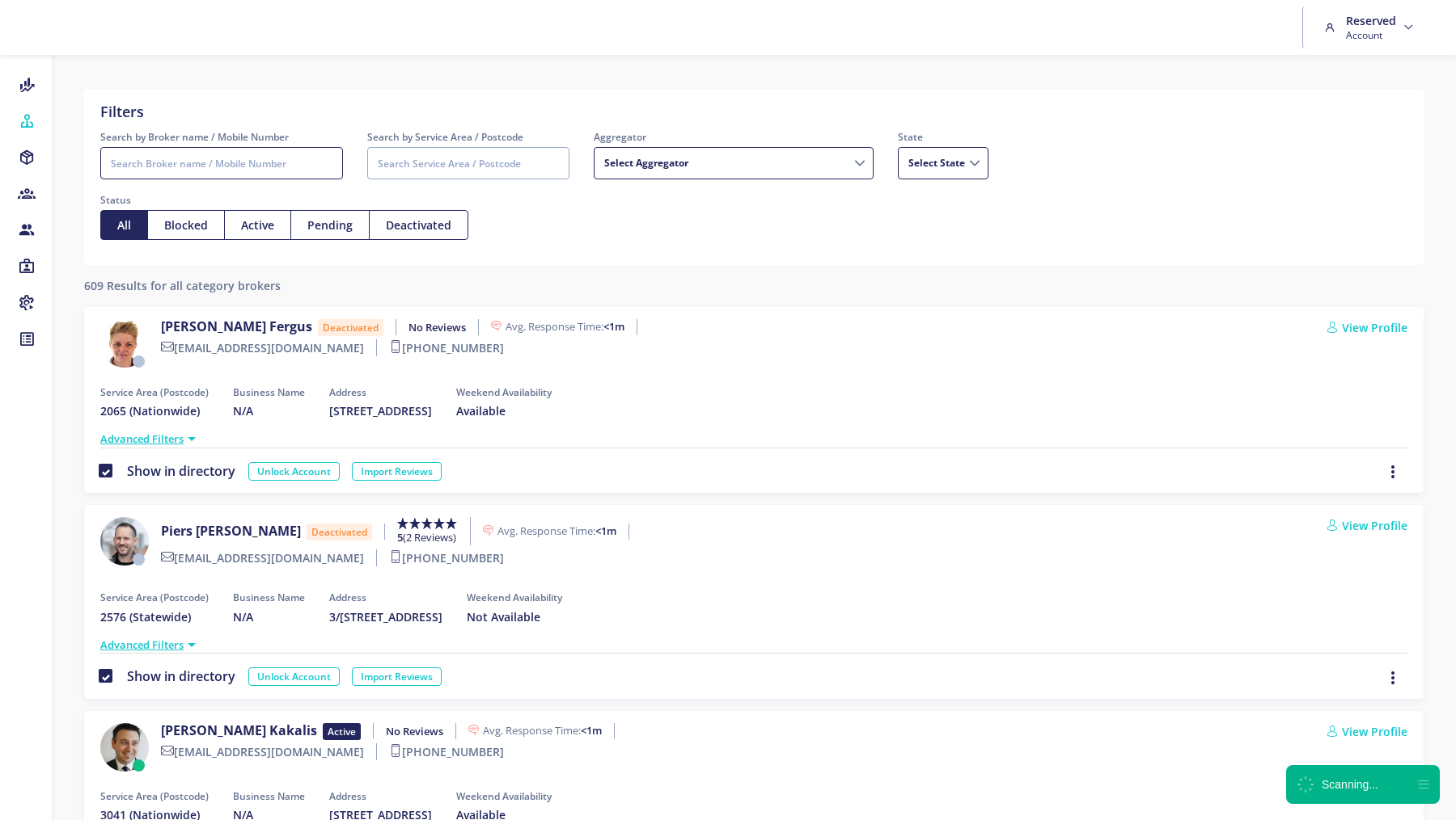
click at [300, 161] on input "Search by Broker name / Mobile Number" at bounding box center [221, 163] width 243 height 32
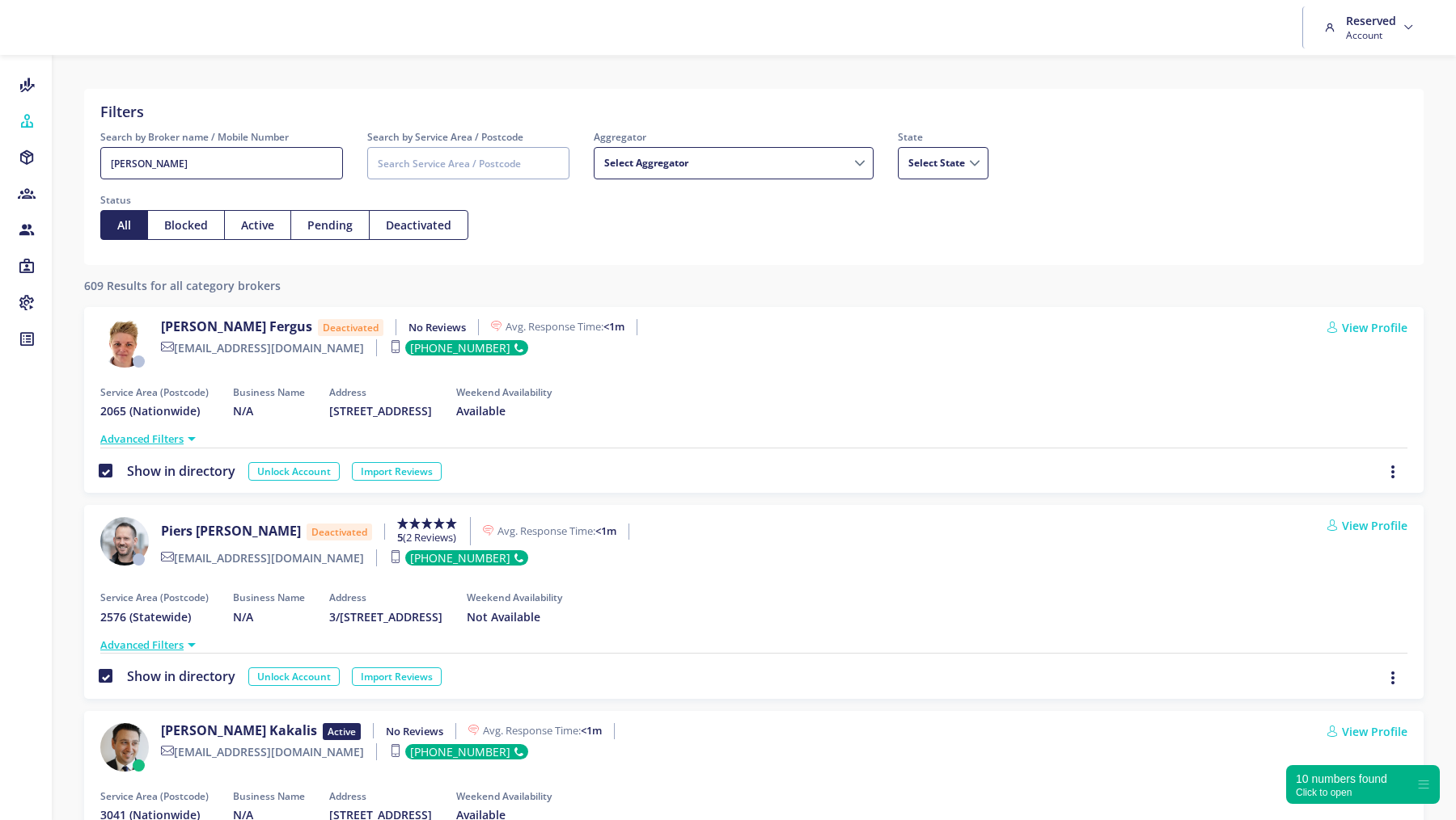
type input "roy"
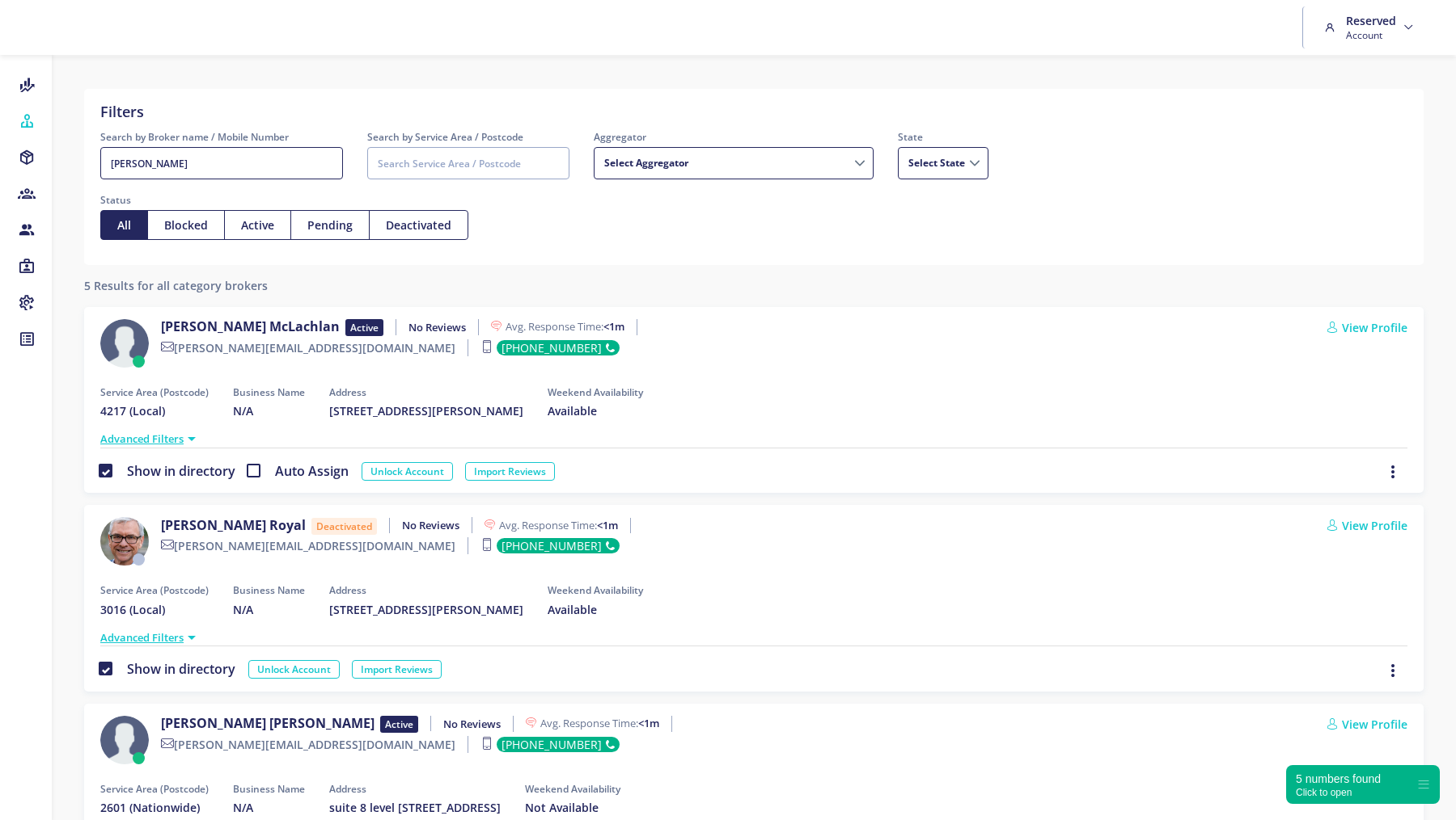
scroll to position [435, 0]
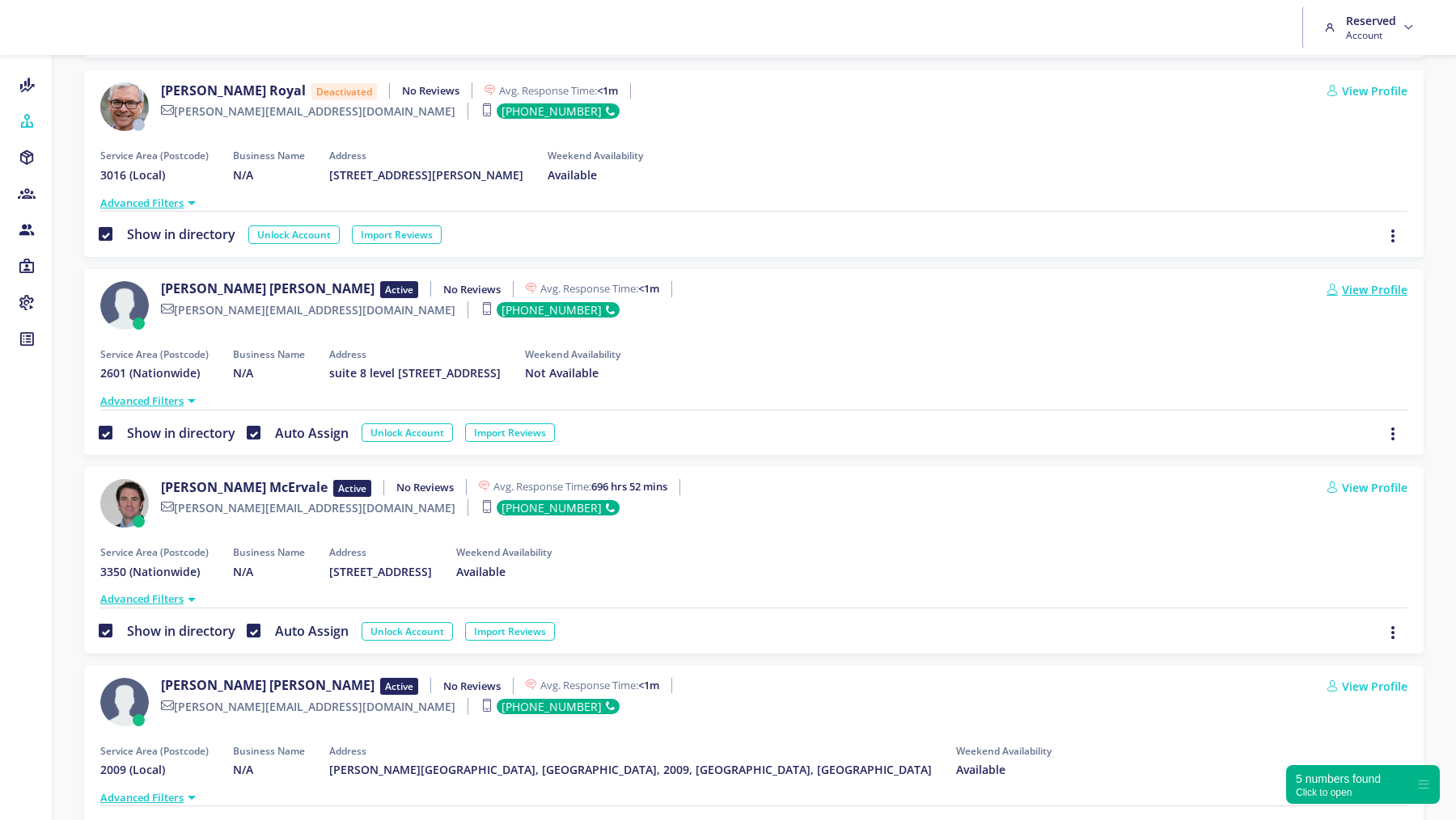
click at [1390, 287] on link "View Profile" at bounding box center [1367, 290] width 81 height 17
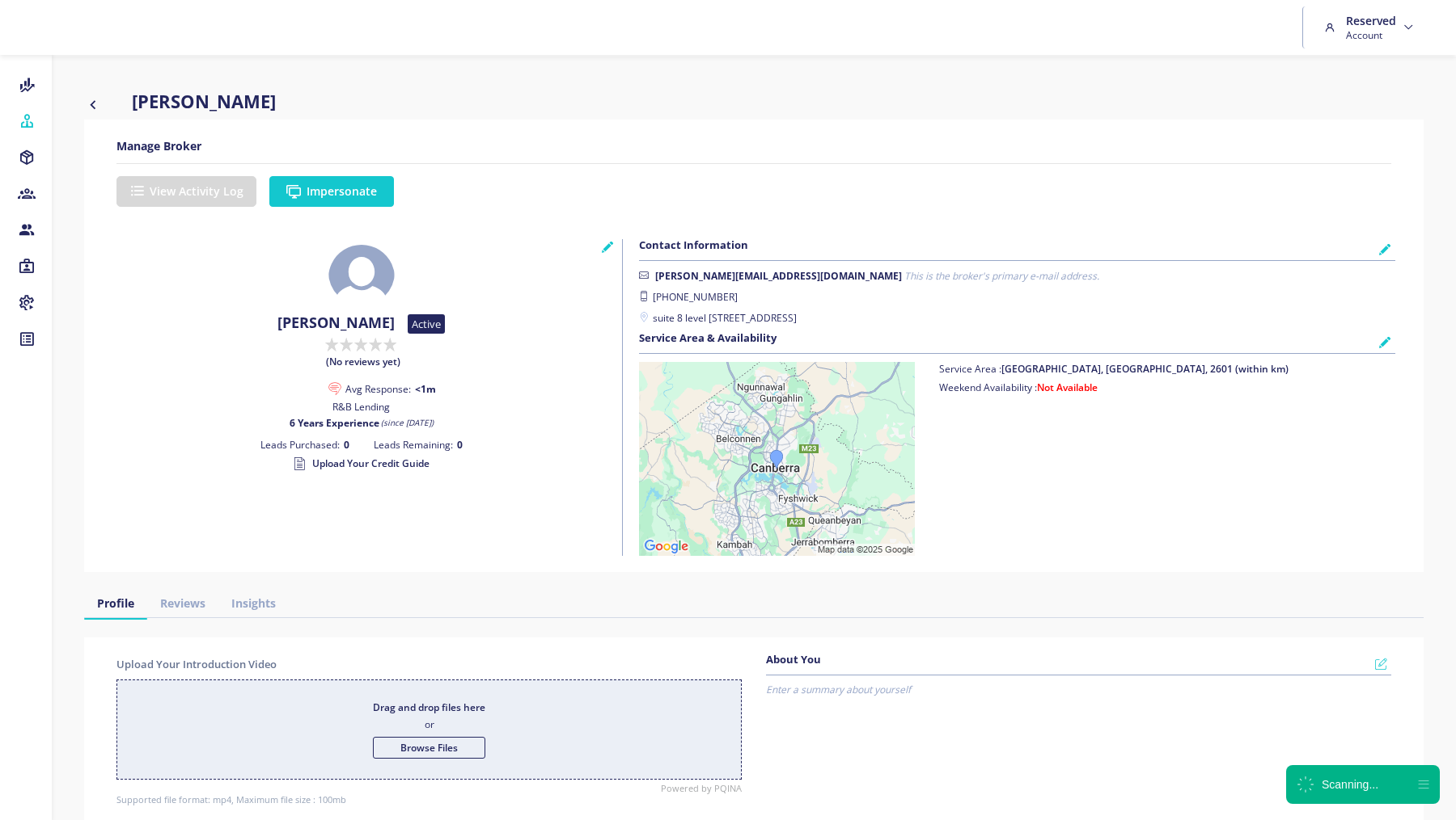
click at [330, 187] on button "Impersonate" at bounding box center [331, 192] width 124 height 31
